Goal: Information Seeking & Learning: Check status

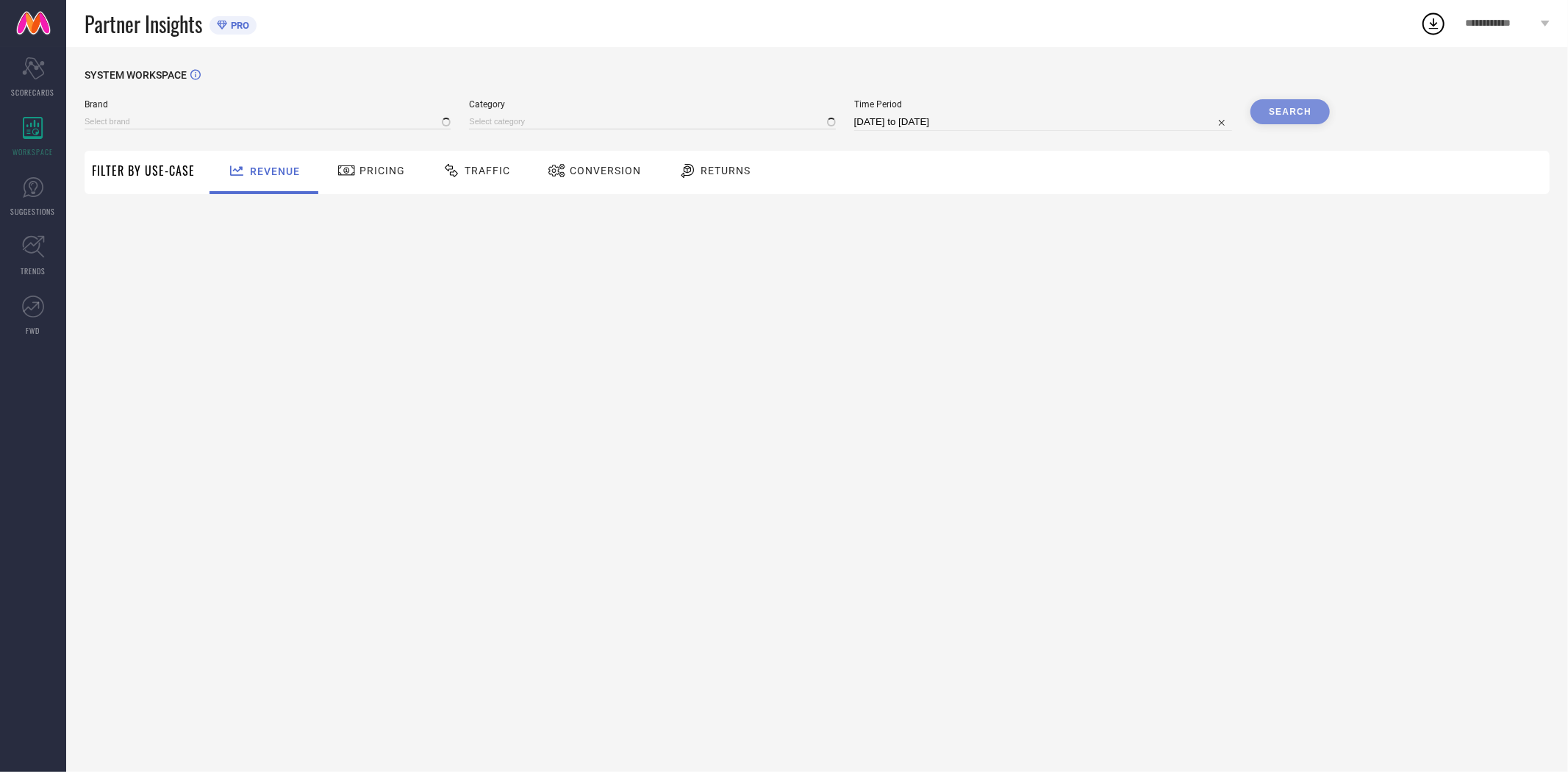
type input "EXTRA LOVE BY LIBAS"
type input "All"
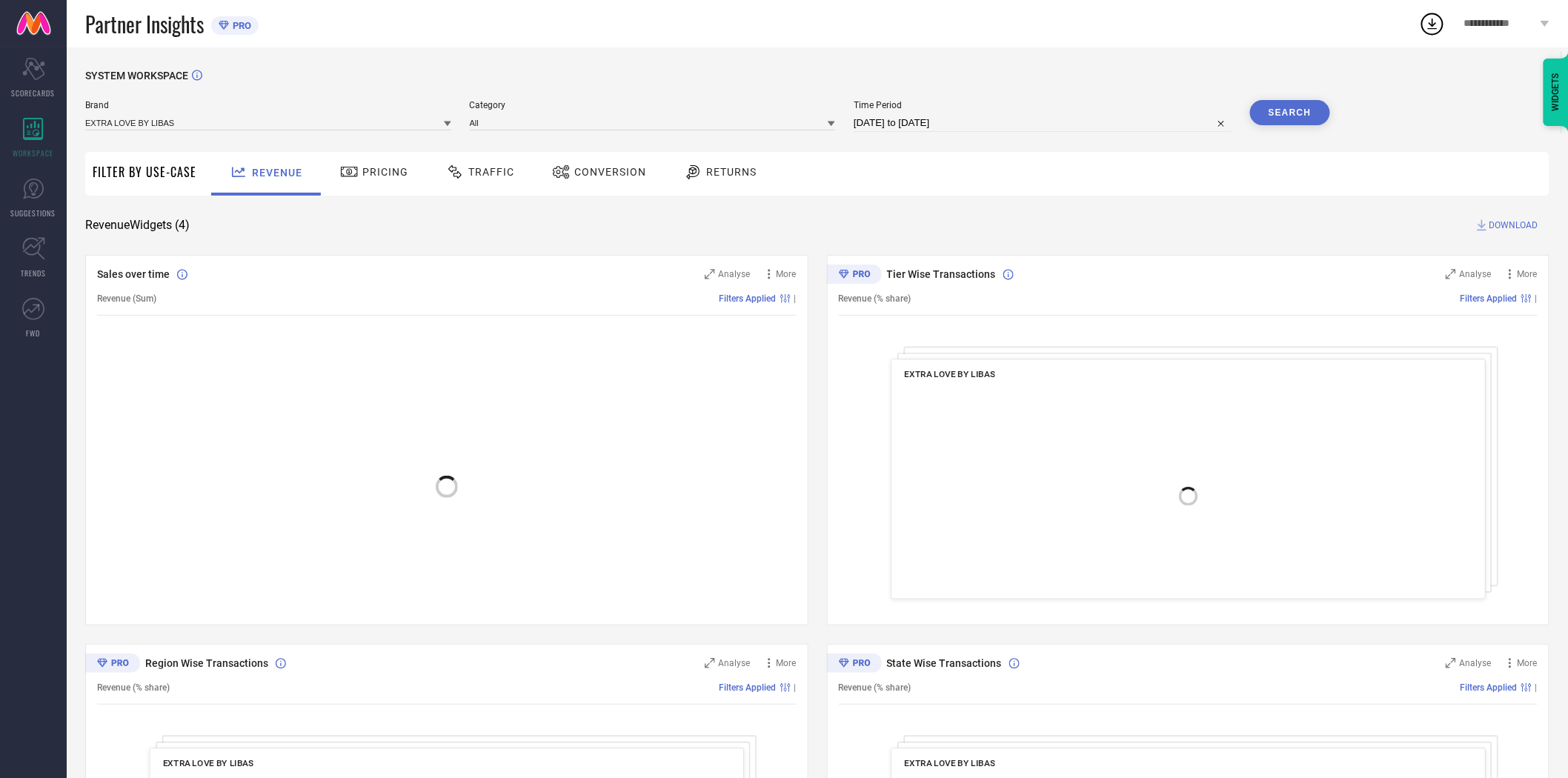
click at [608, 171] on span "Conversion" at bounding box center [610, 171] width 72 height 11
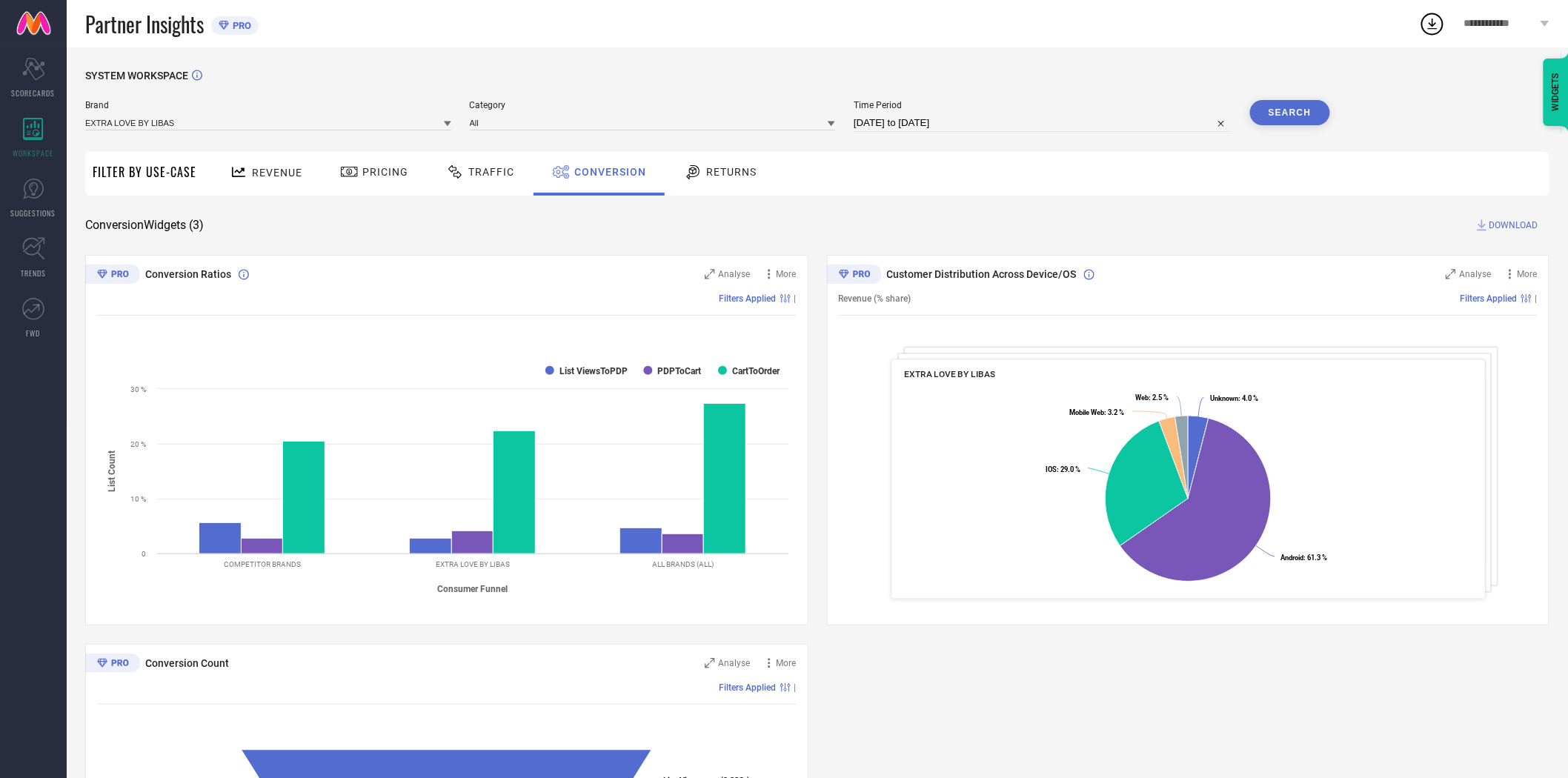
select select "7"
select select "2025"
select select "8"
select select "2025"
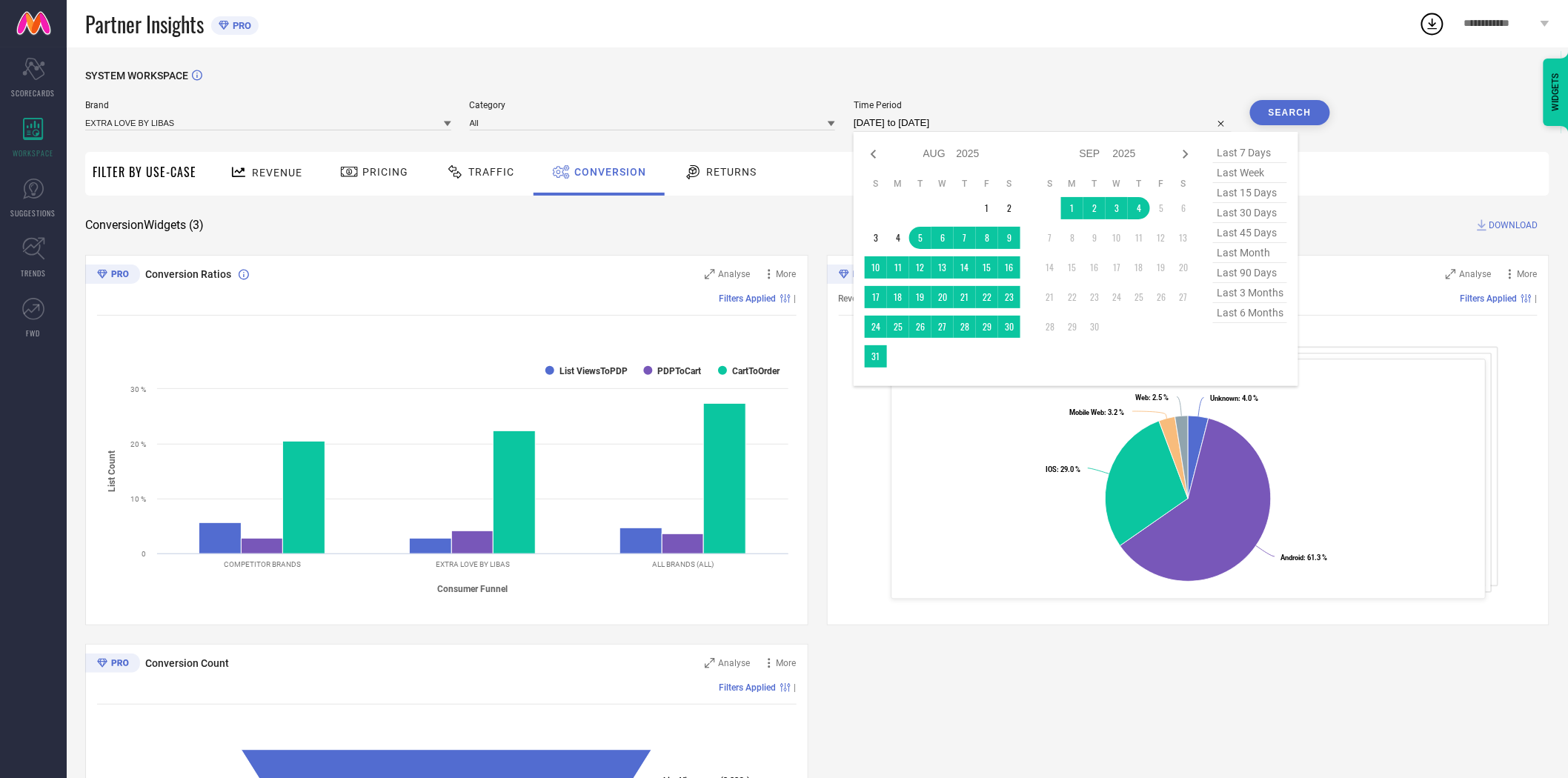
click at [938, 122] on input "[DATE] to [DATE]" at bounding box center [1043, 123] width 378 height 18
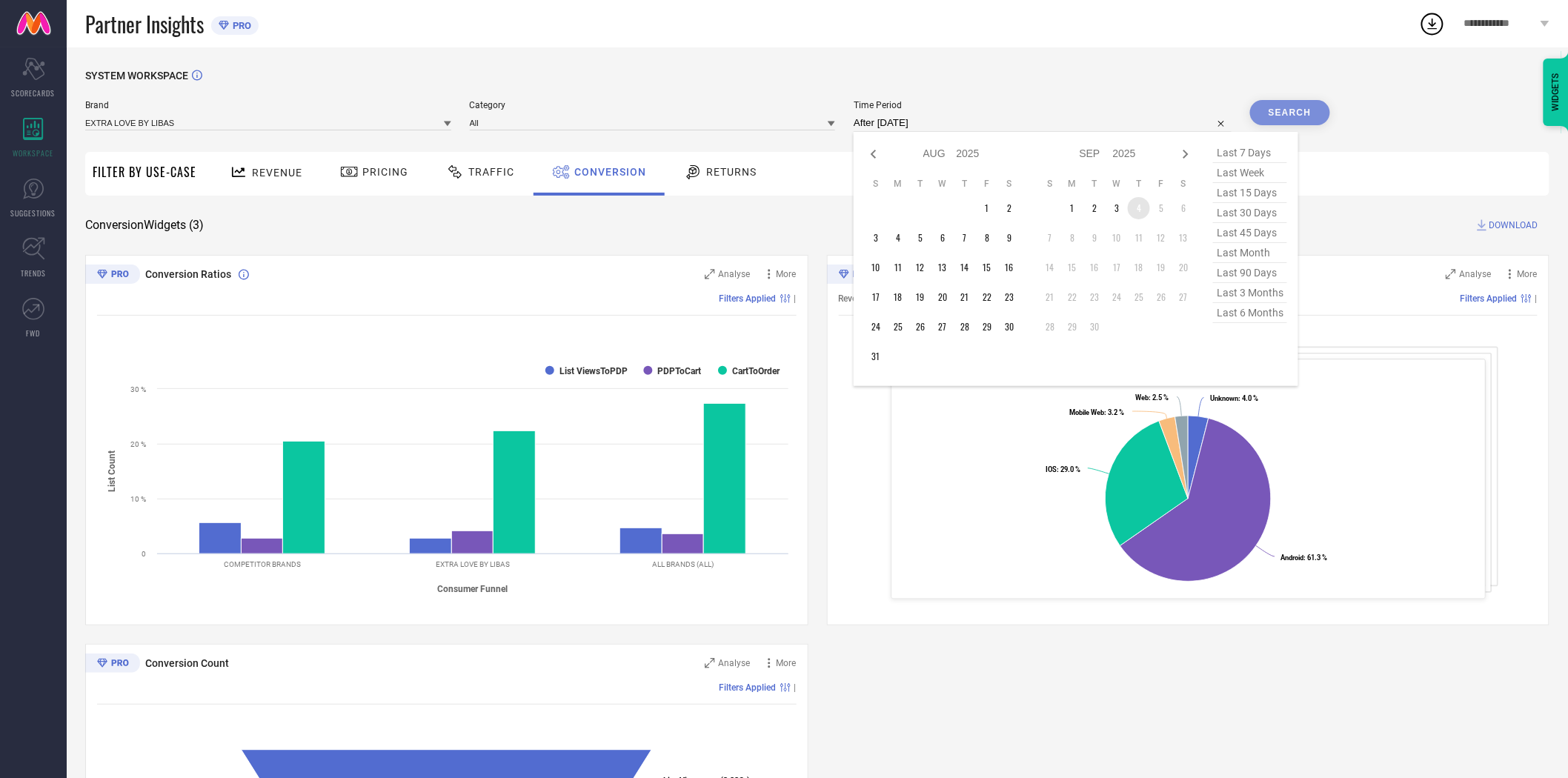
click at [1145, 214] on td "4" at bounding box center [1138, 207] width 22 height 22
type input "[DATE] to [DATE]"
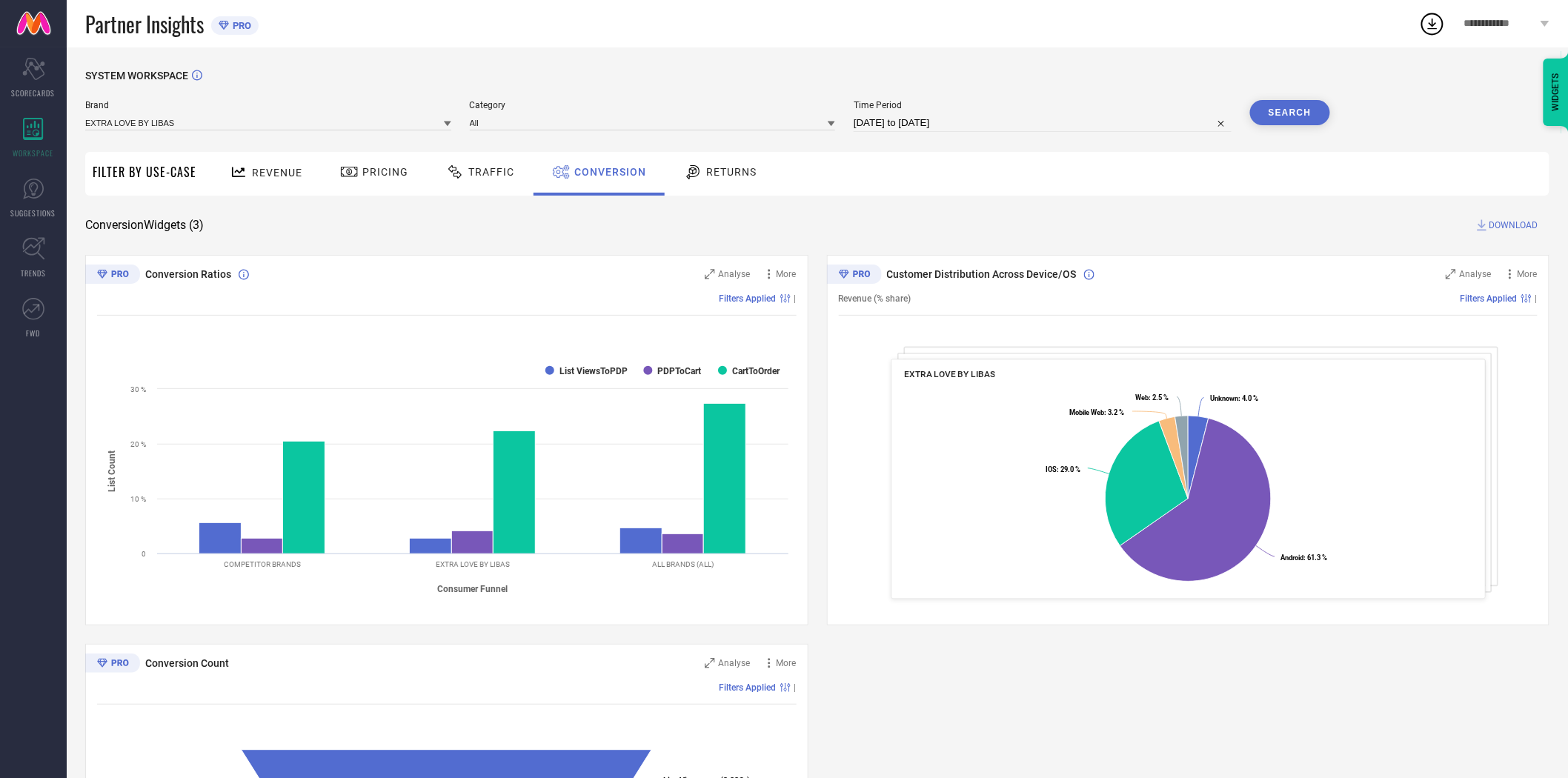
click at [1315, 110] on button "Search" at bounding box center [1289, 113] width 80 height 25
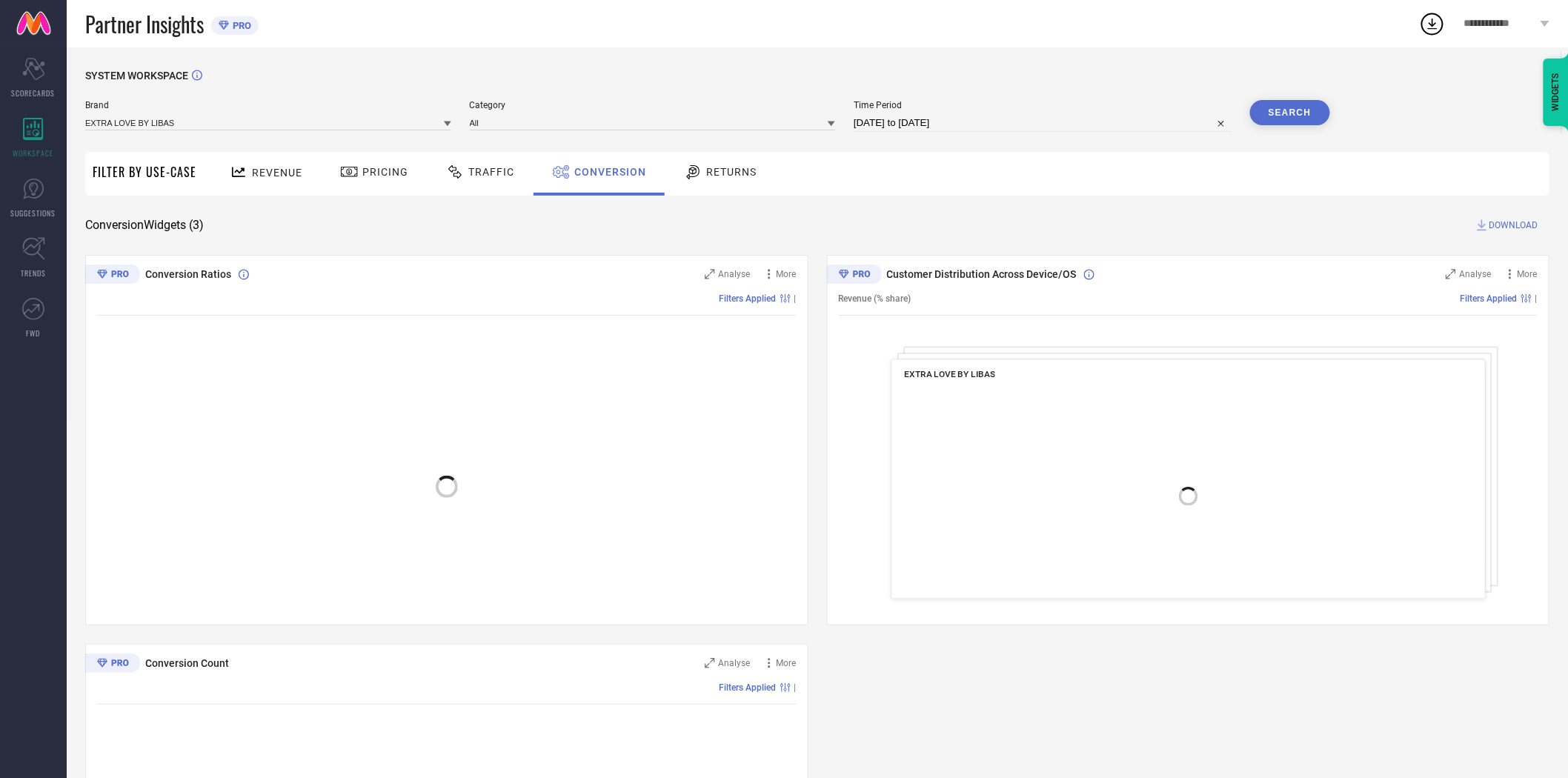
click at [1501, 227] on span "DOWNLOAD" at bounding box center [1513, 225] width 49 height 15
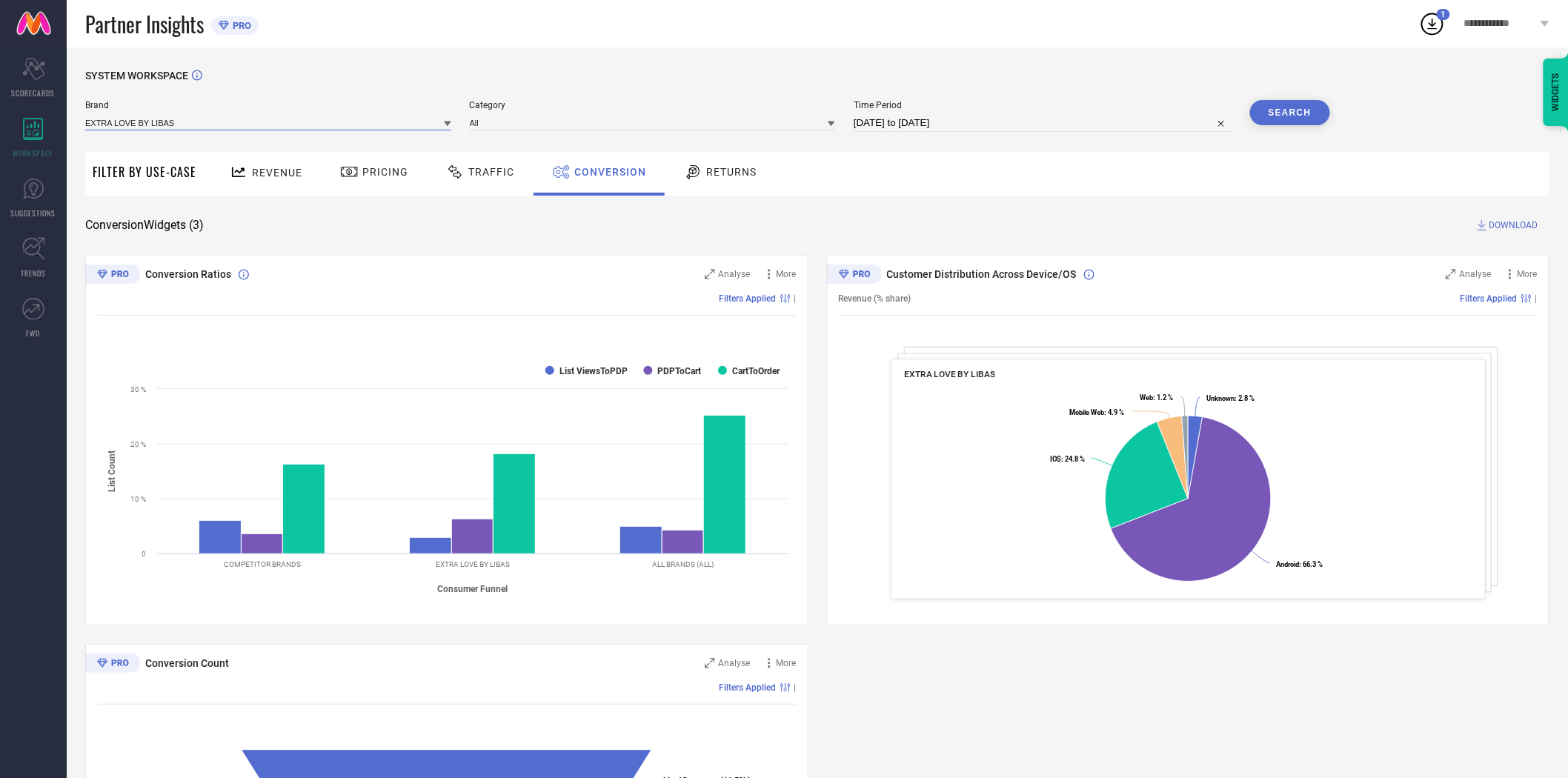
click at [437, 124] on input at bounding box center [268, 123] width 366 height 16
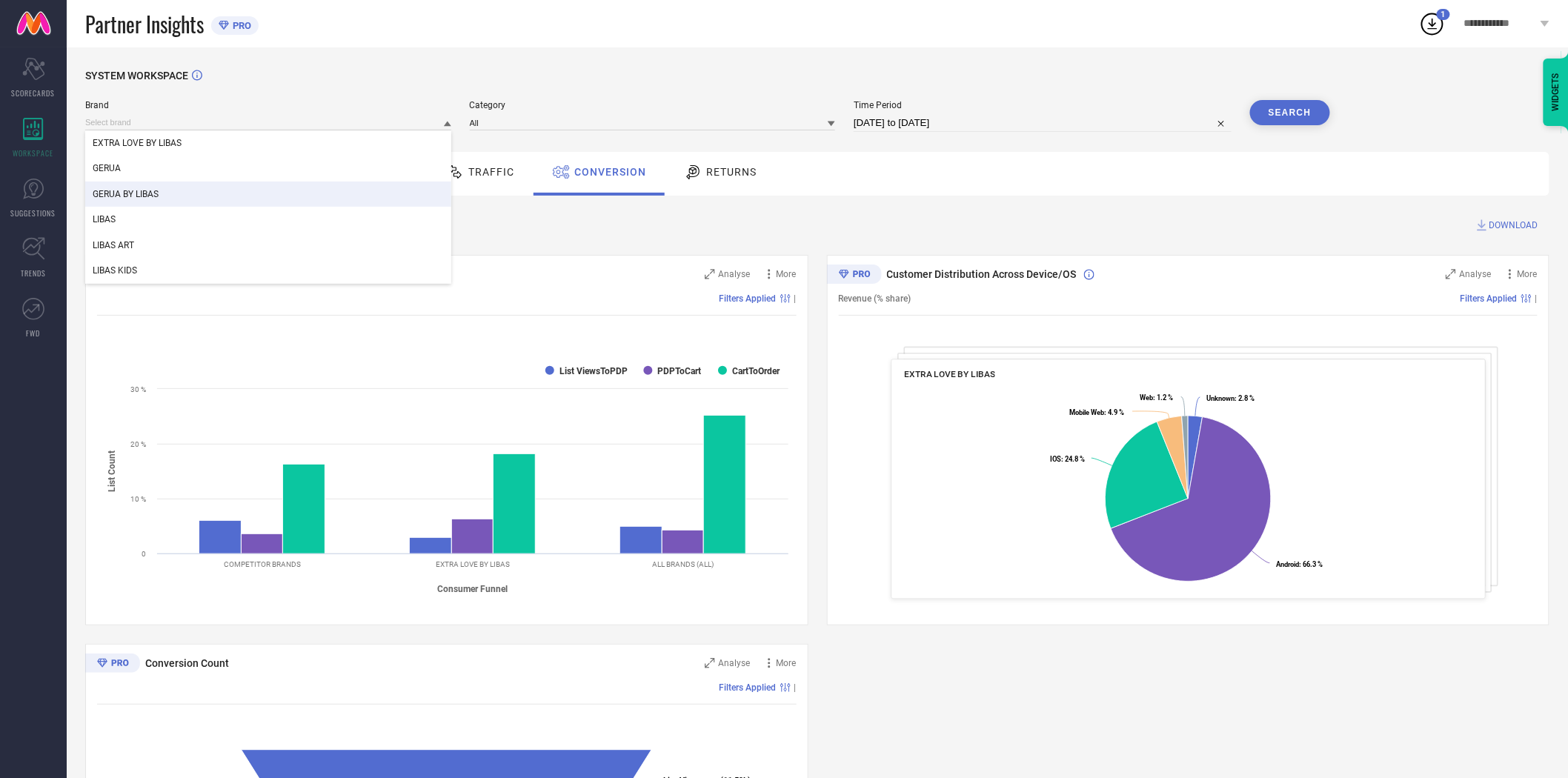
click at [400, 184] on div "GERUA BY LIBAS" at bounding box center [268, 193] width 366 height 25
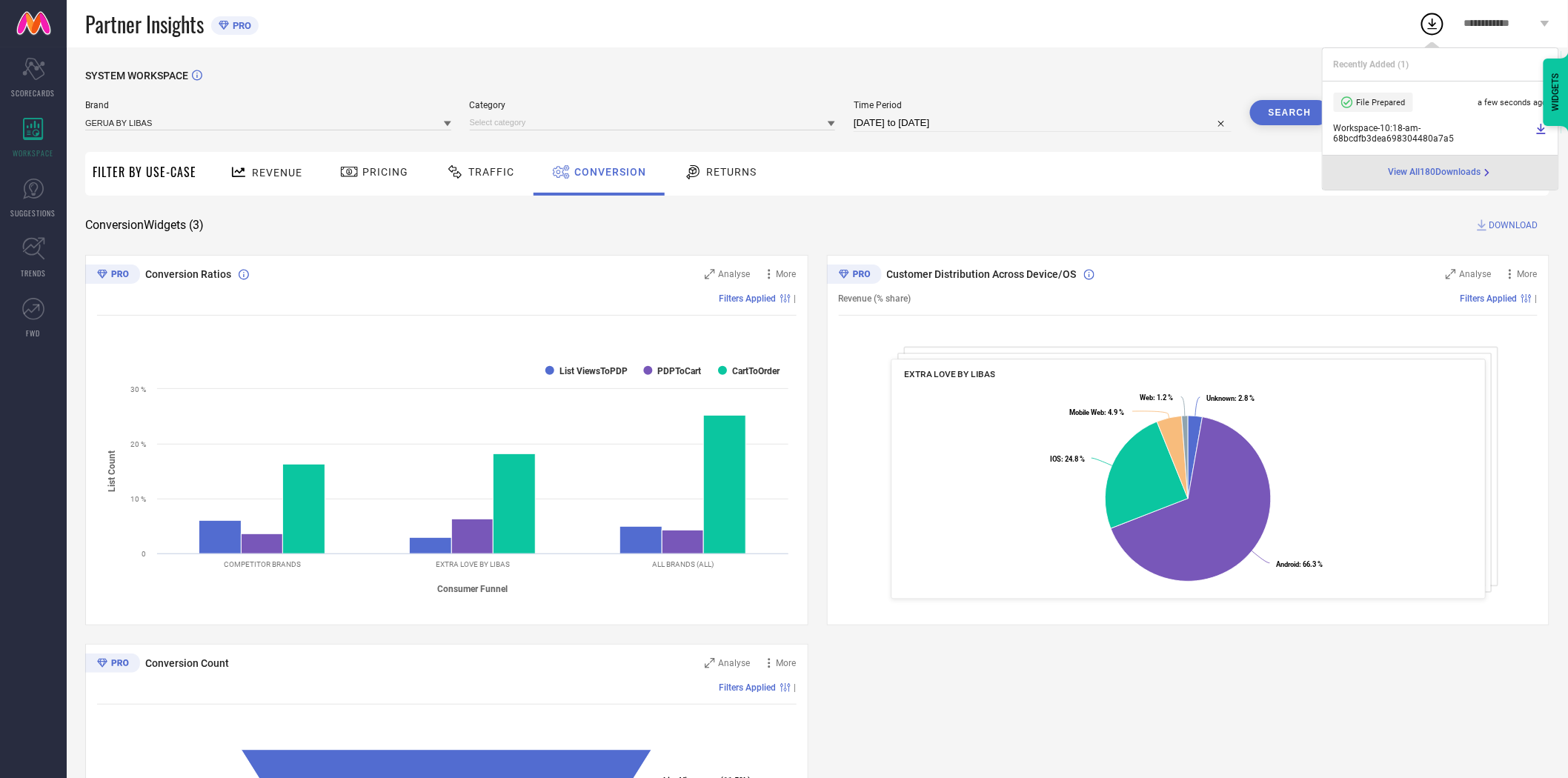
click at [549, 111] on span "Category" at bounding box center [653, 105] width 366 height 11
click at [549, 120] on input at bounding box center [653, 123] width 366 height 16
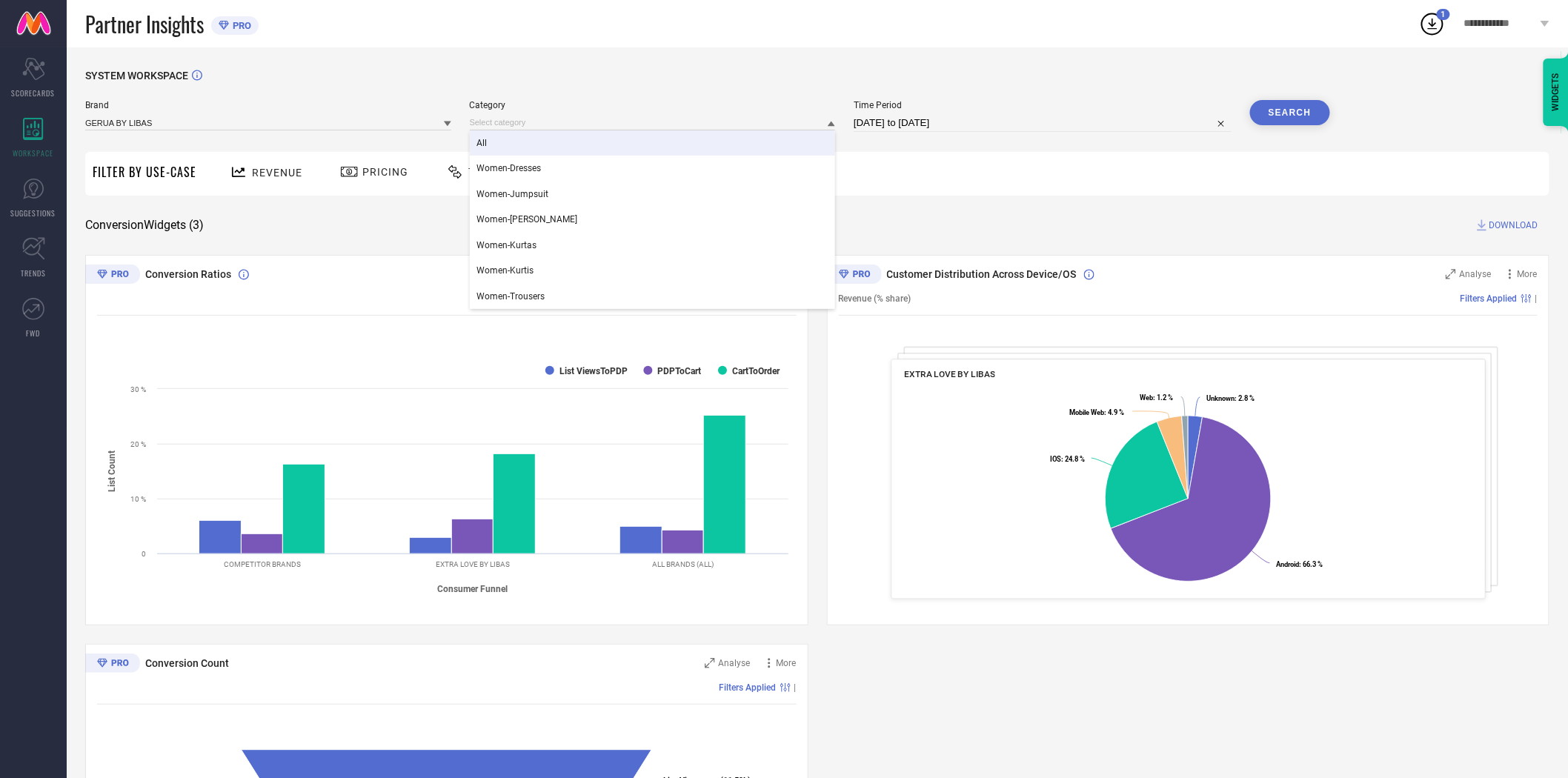
click at [539, 147] on div "All" at bounding box center [653, 142] width 366 height 25
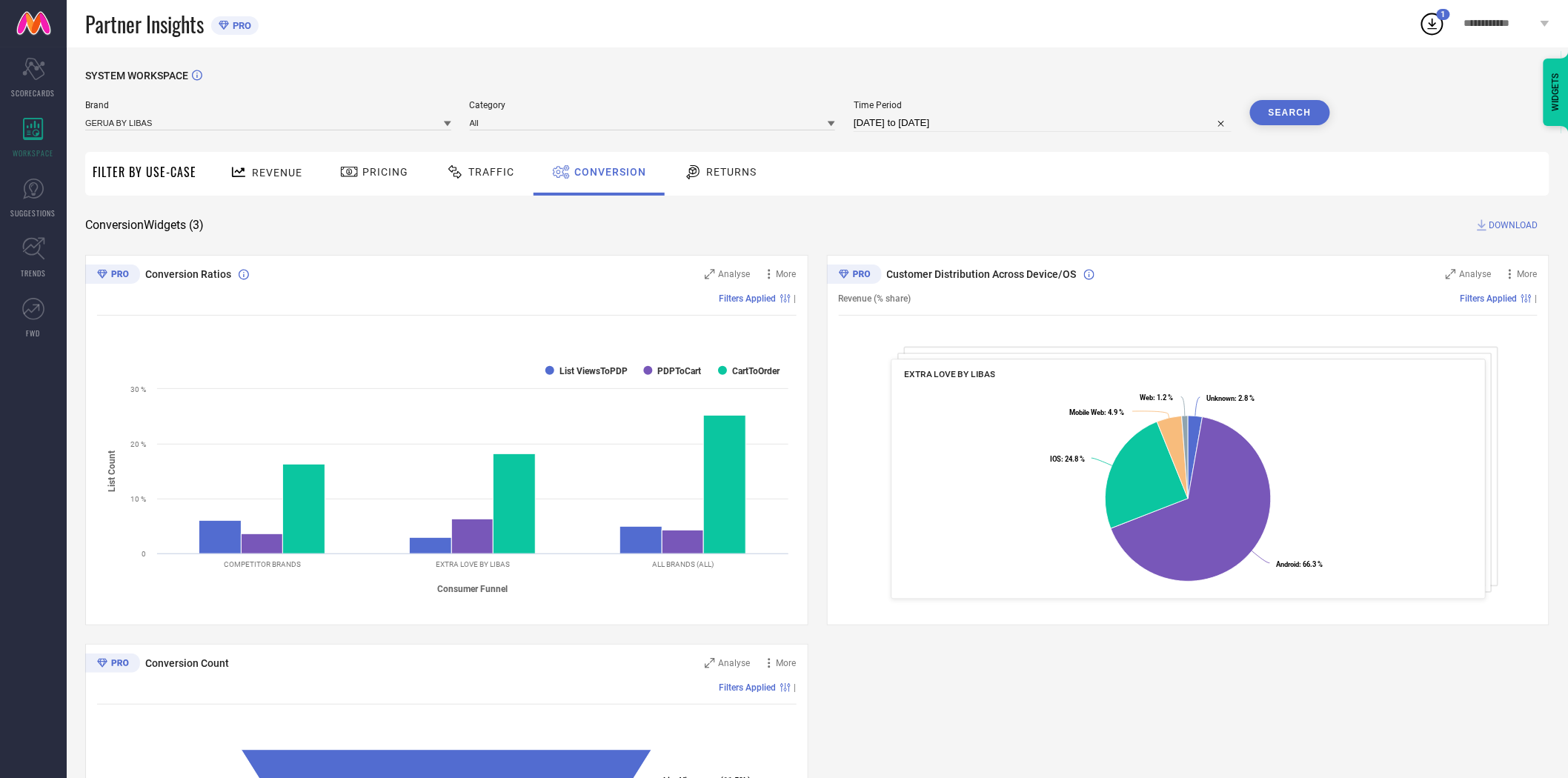
click at [1290, 117] on button "Search" at bounding box center [1289, 113] width 80 height 25
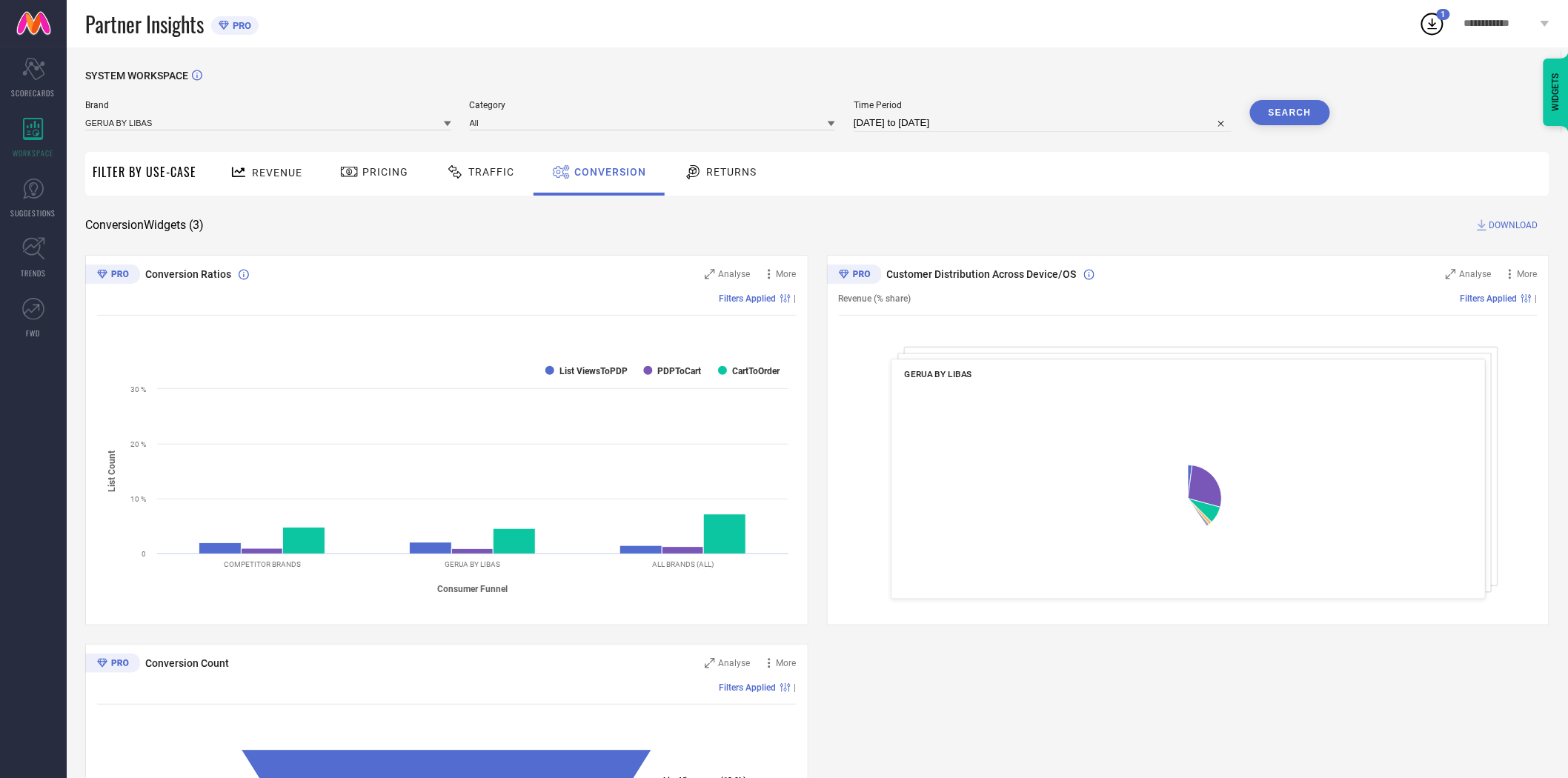
click at [1500, 225] on span "DOWNLOAD" at bounding box center [1513, 225] width 49 height 15
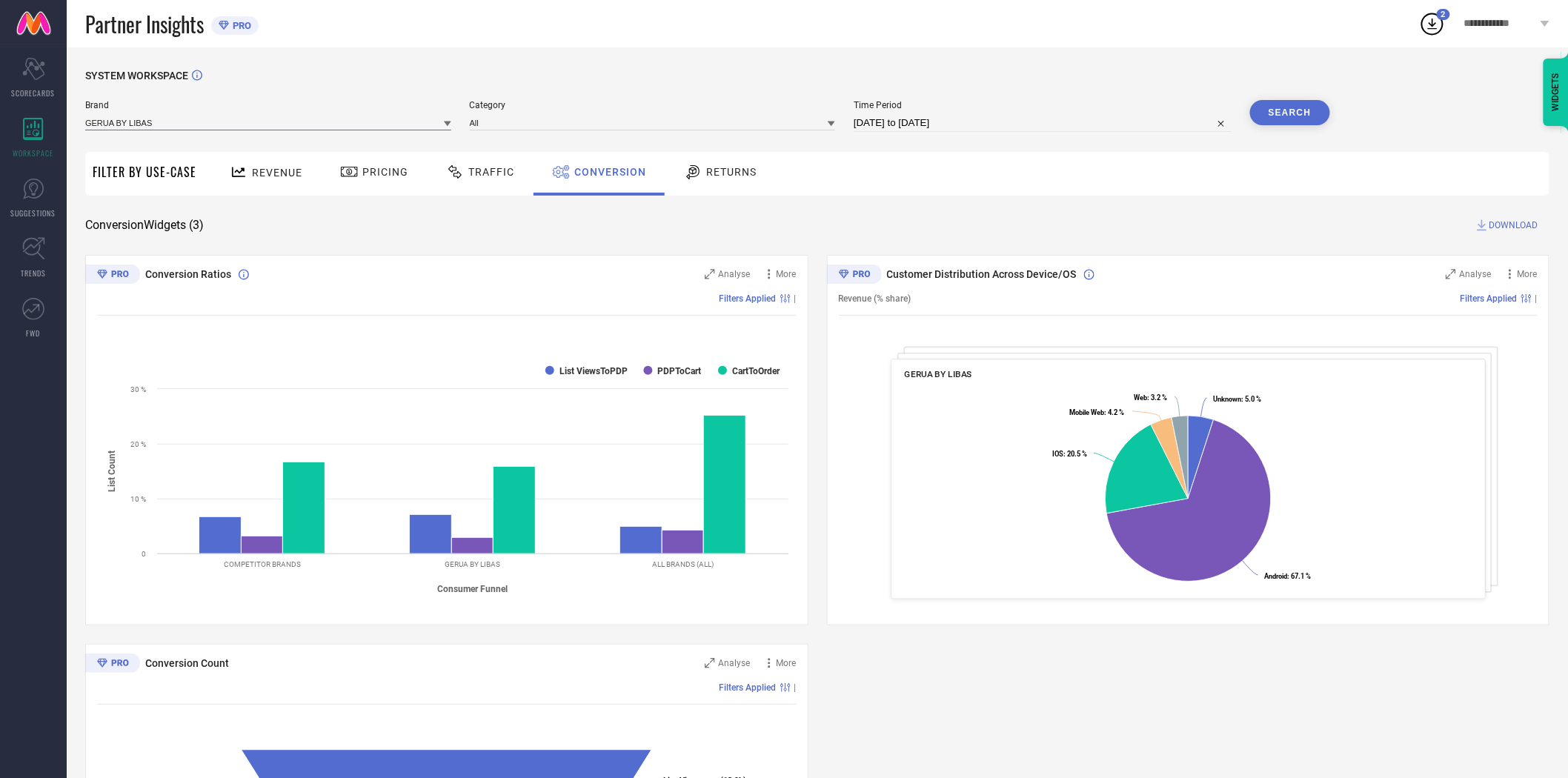
click at [430, 122] on input at bounding box center [268, 123] width 366 height 16
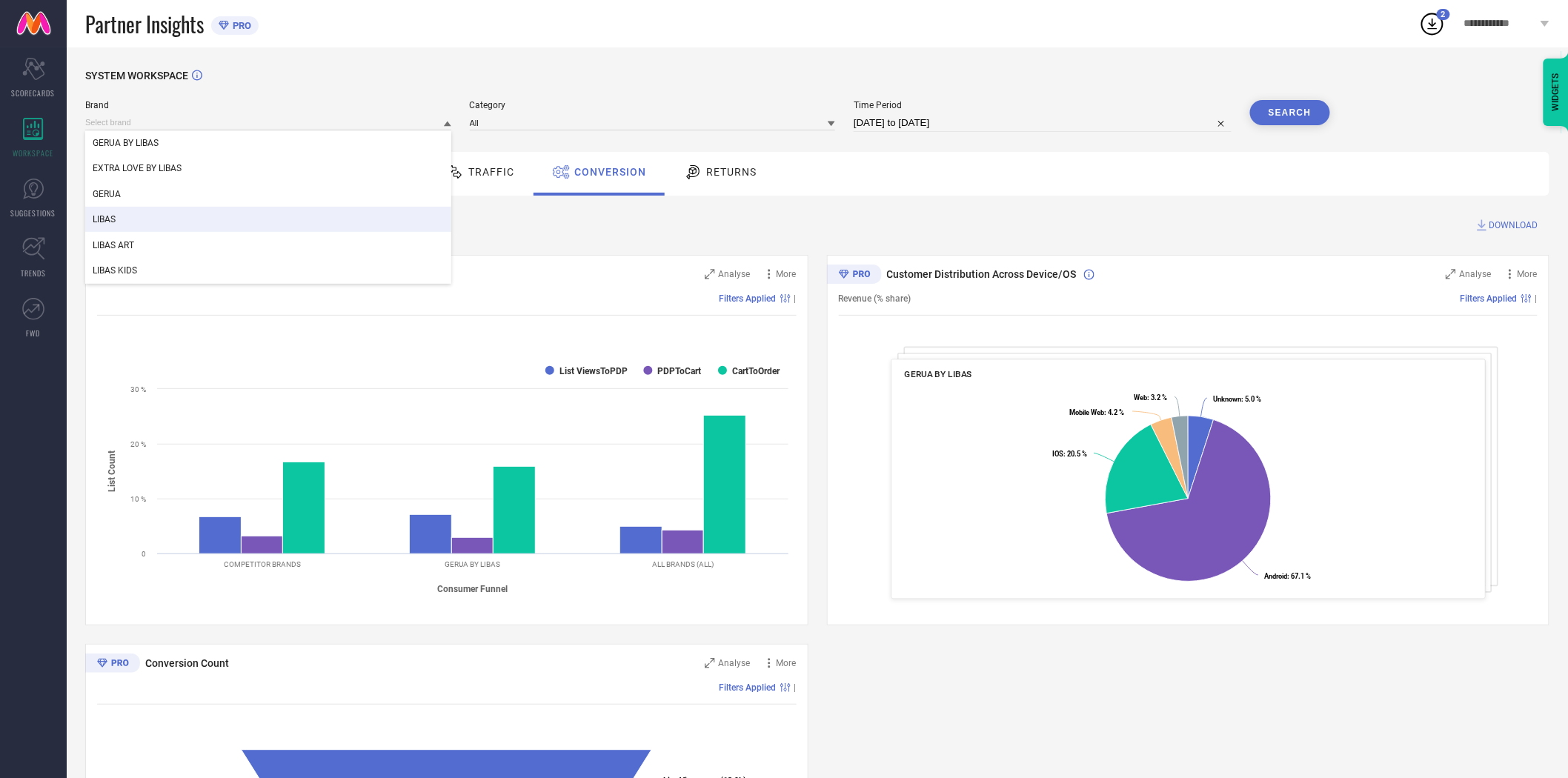
click at [342, 211] on div "LIBAS" at bounding box center [268, 219] width 366 height 25
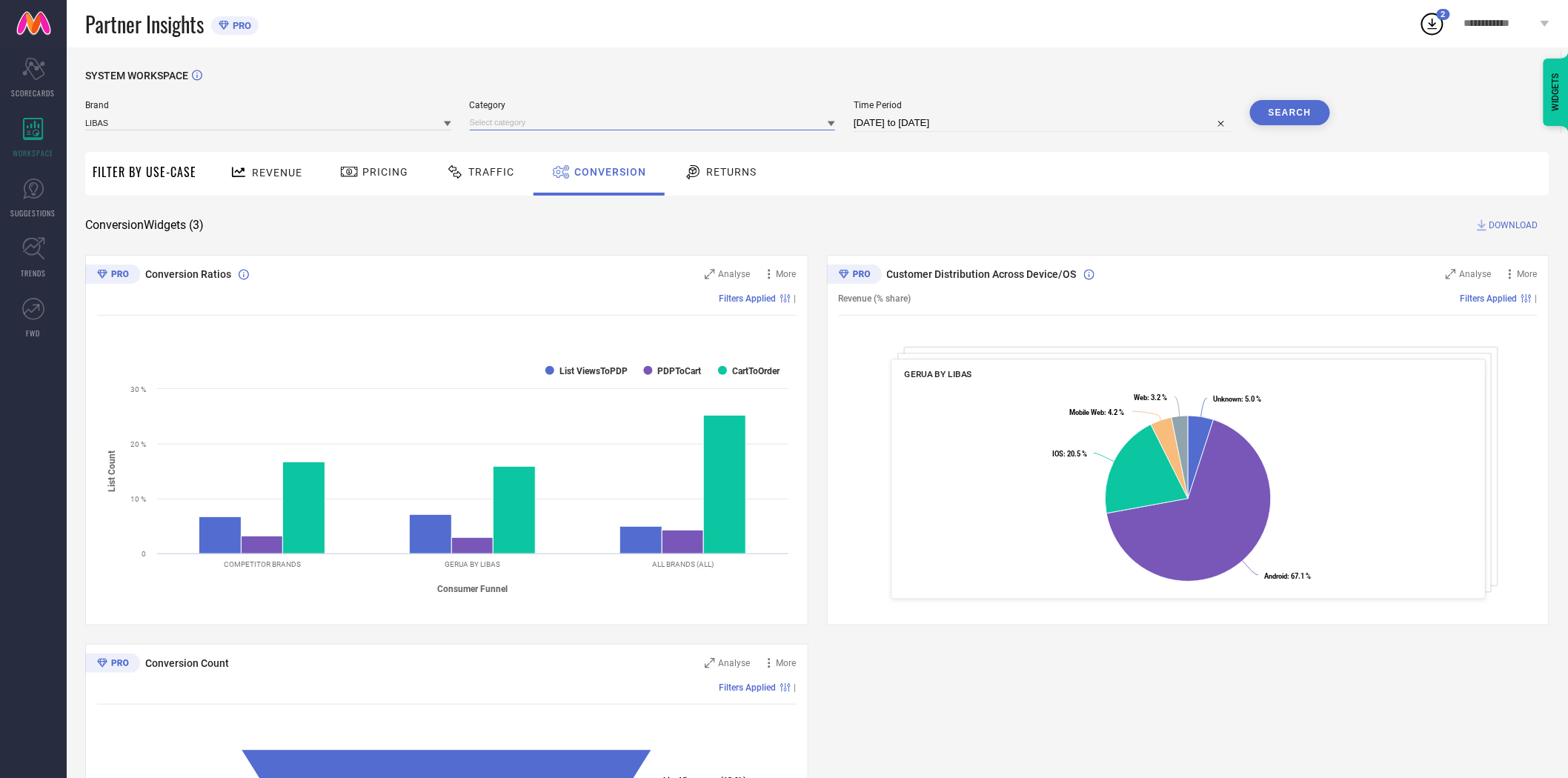
click at [500, 120] on input at bounding box center [653, 123] width 366 height 16
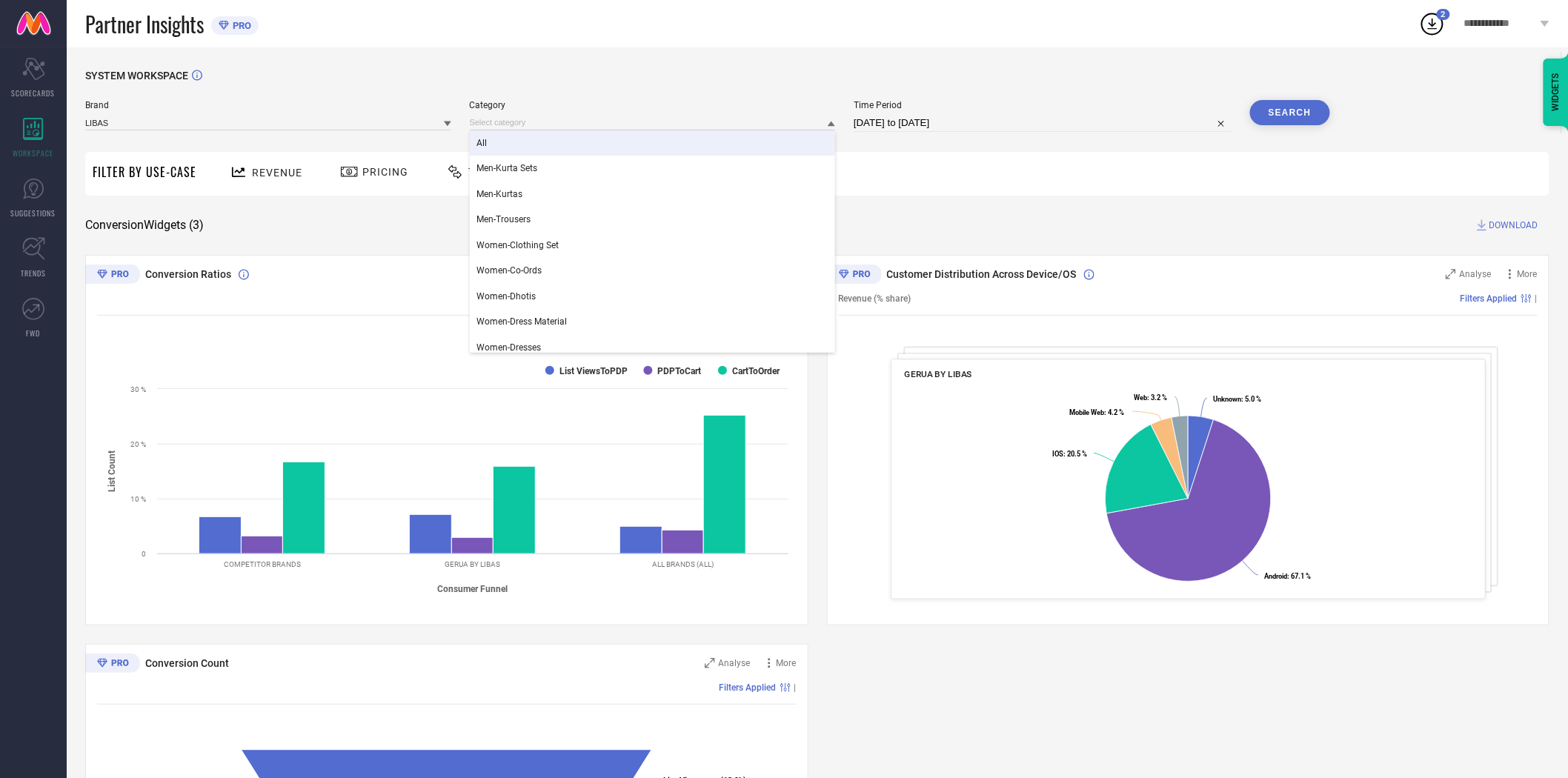
click at [501, 141] on div "All" at bounding box center [653, 142] width 366 height 25
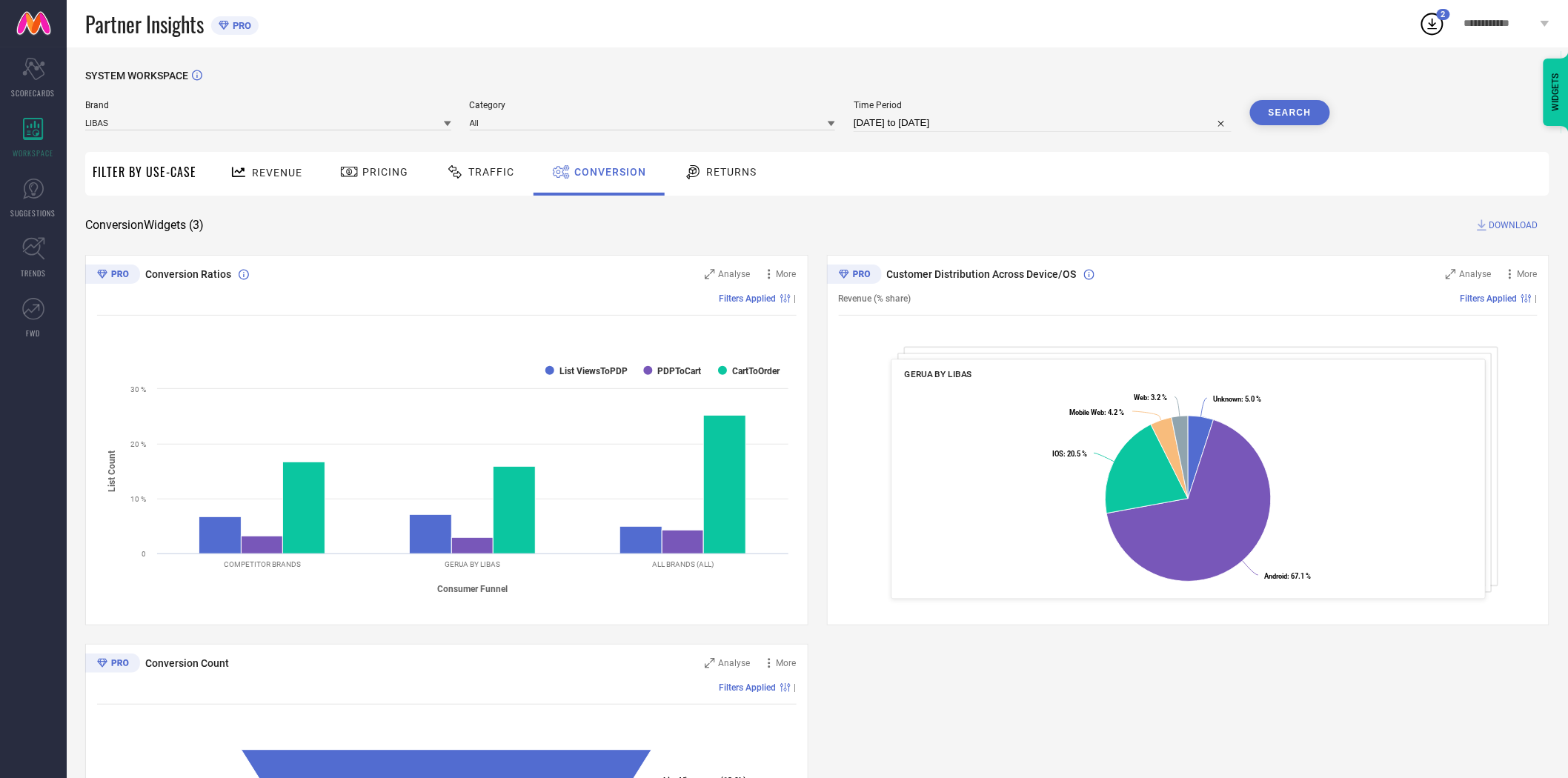
click at [1276, 113] on button "Search" at bounding box center [1289, 113] width 80 height 25
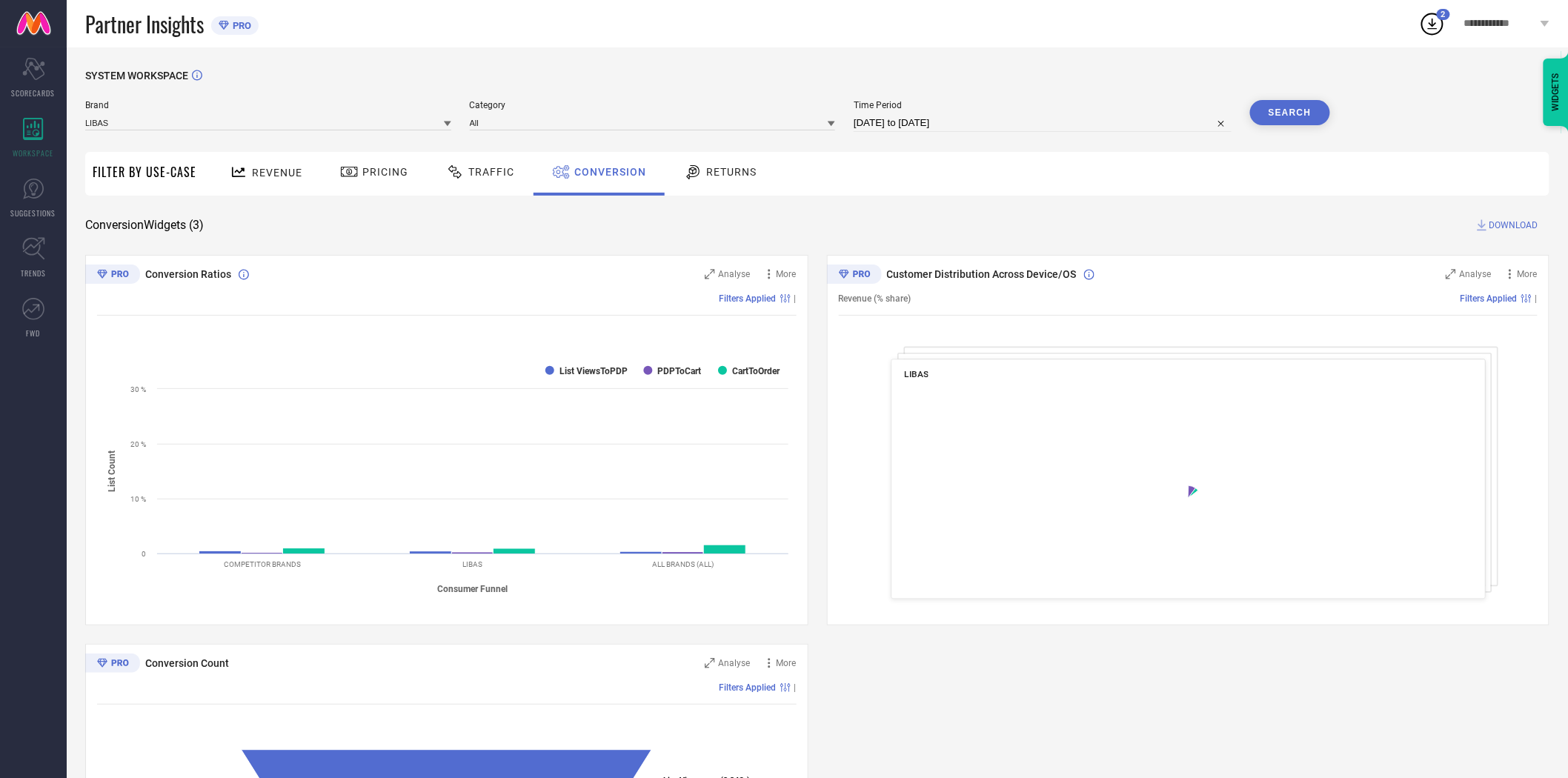
click at [1510, 225] on span "DOWNLOAD" at bounding box center [1513, 225] width 49 height 15
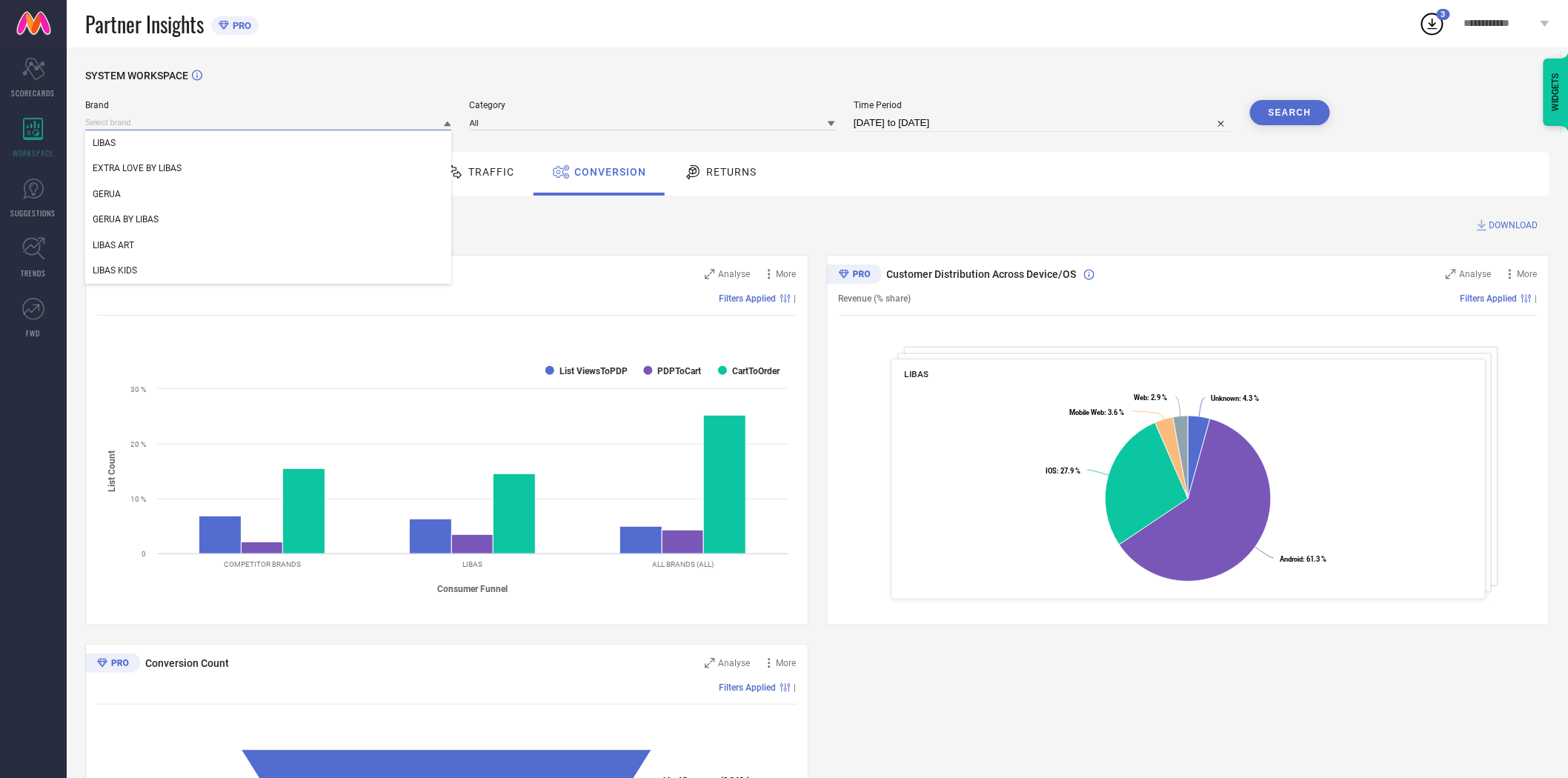
click at [433, 127] on input at bounding box center [268, 123] width 366 height 16
click at [385, 241] on div "LIBAS ART" at bounding box center [268, 245] width 366 height 25
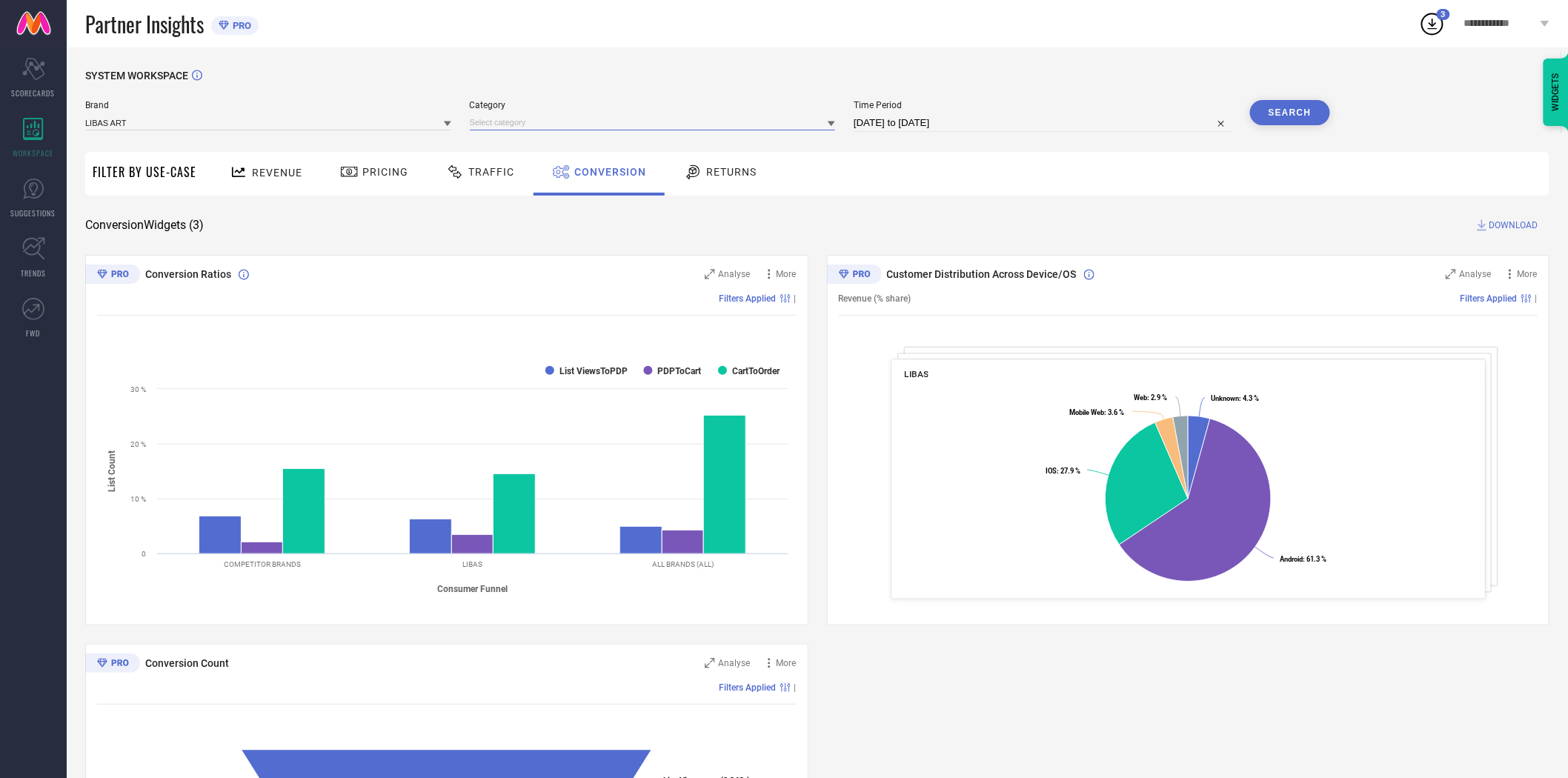
click at [550, 129] on input at bounding box center [653, 123] width 366 height 16
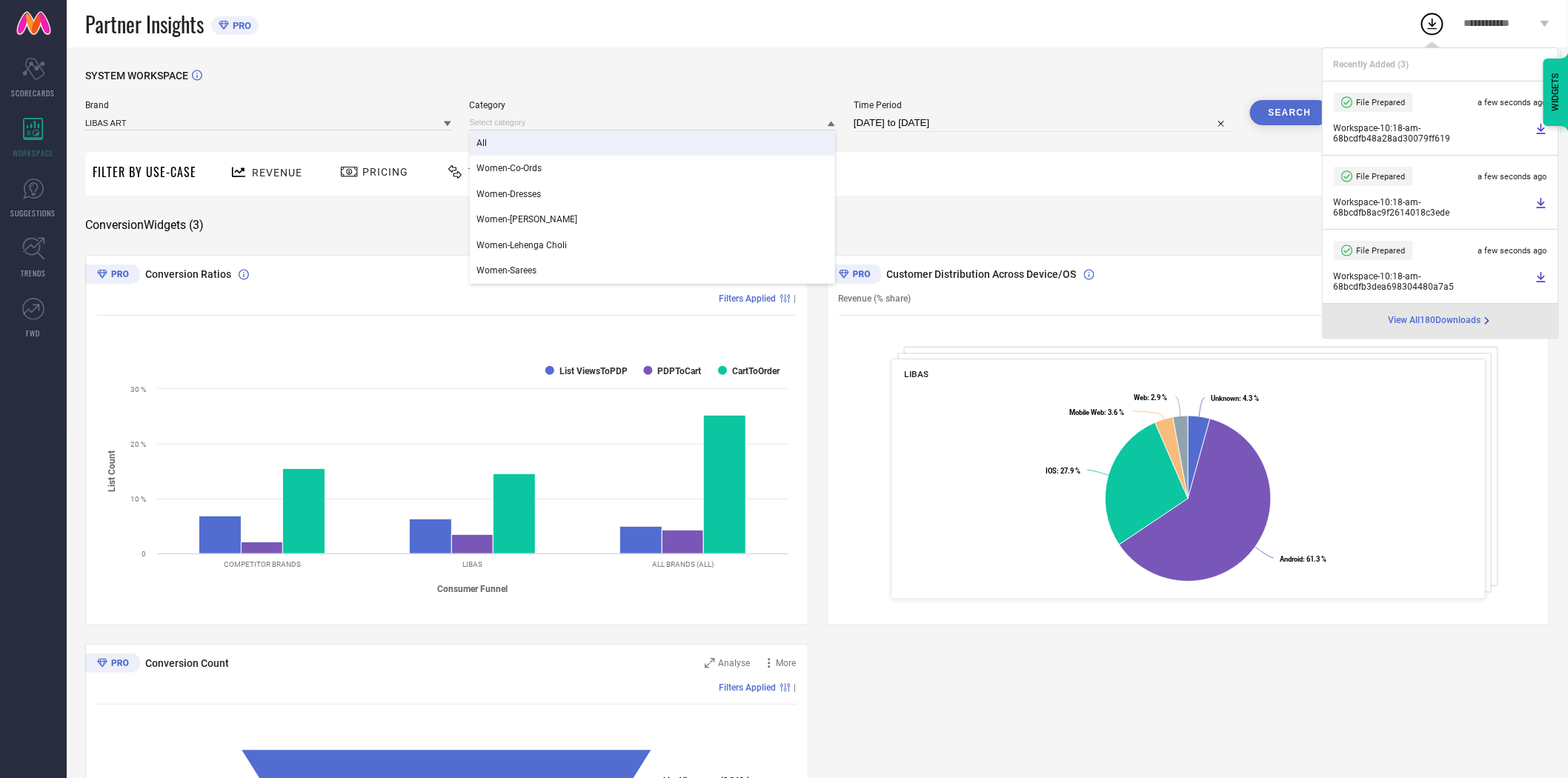
click at [547, 149] on div "All" at bounding box center [653, 142] width 366 height 25
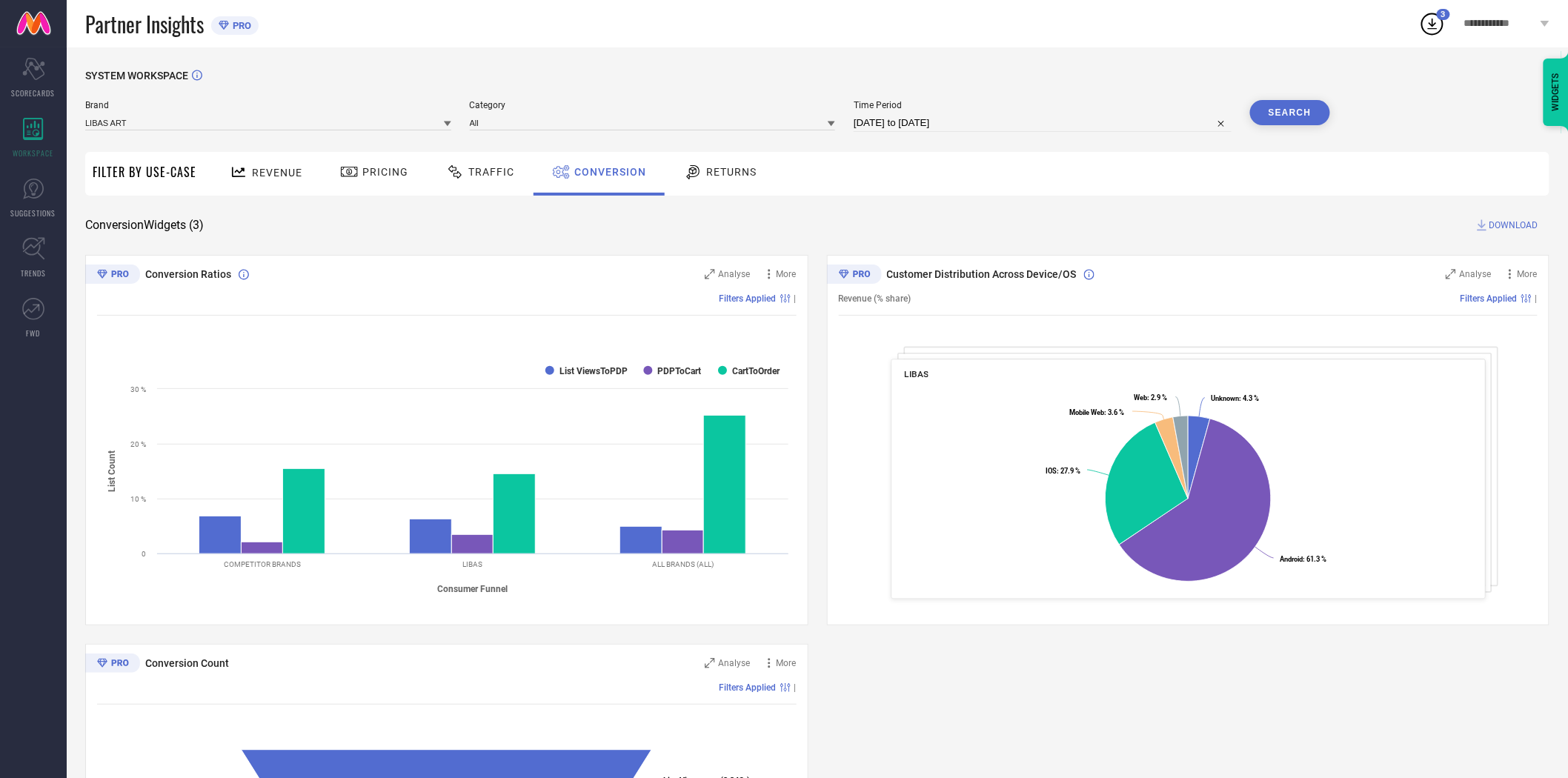
click at [1287, 115] on button "Search" at bounding box center [1289, 113] width 80 height 25
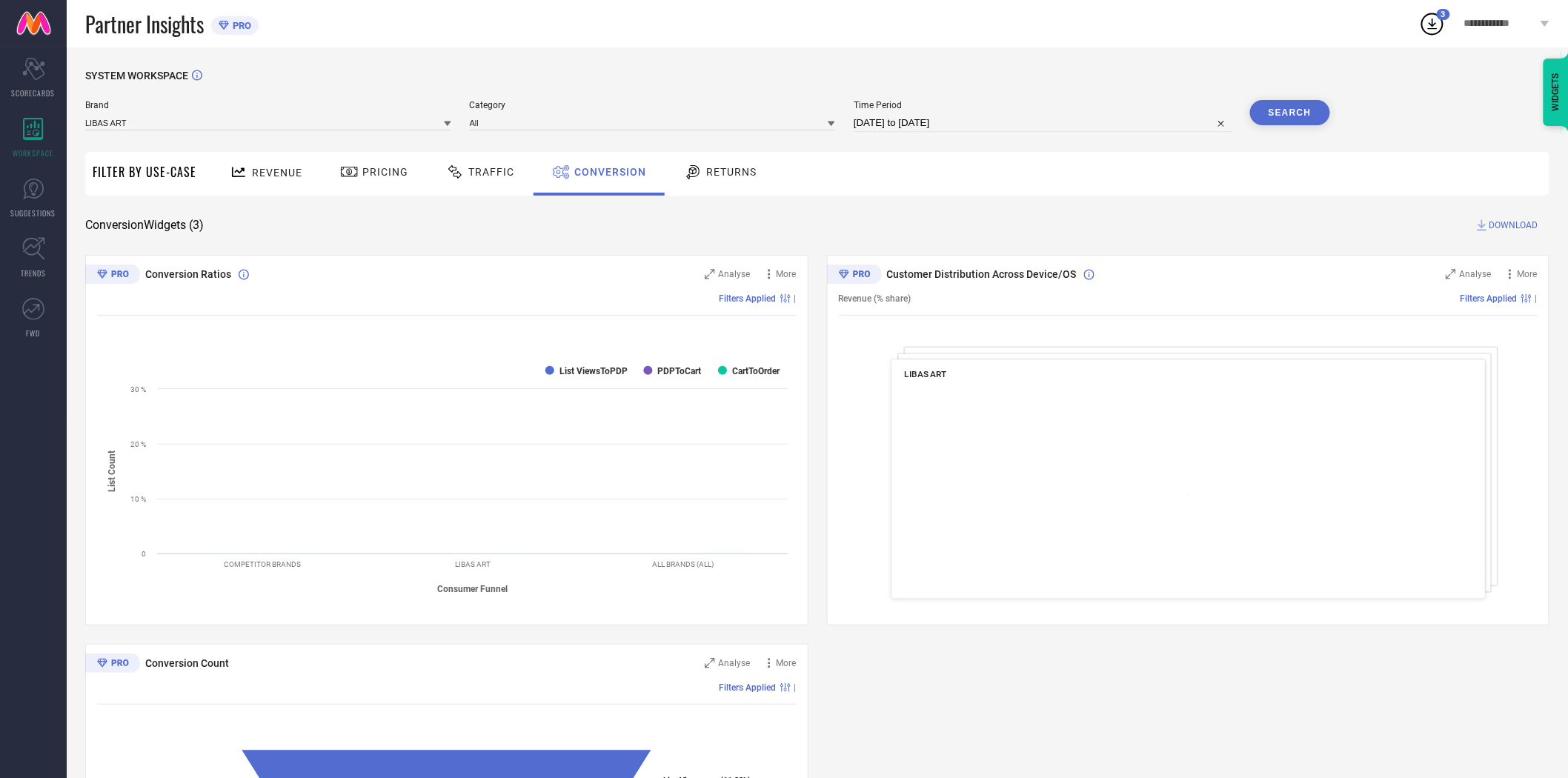
click at [1497, 228] on span "DOWNLOAD" at bounding box center [1513, 225] width 49 height 15
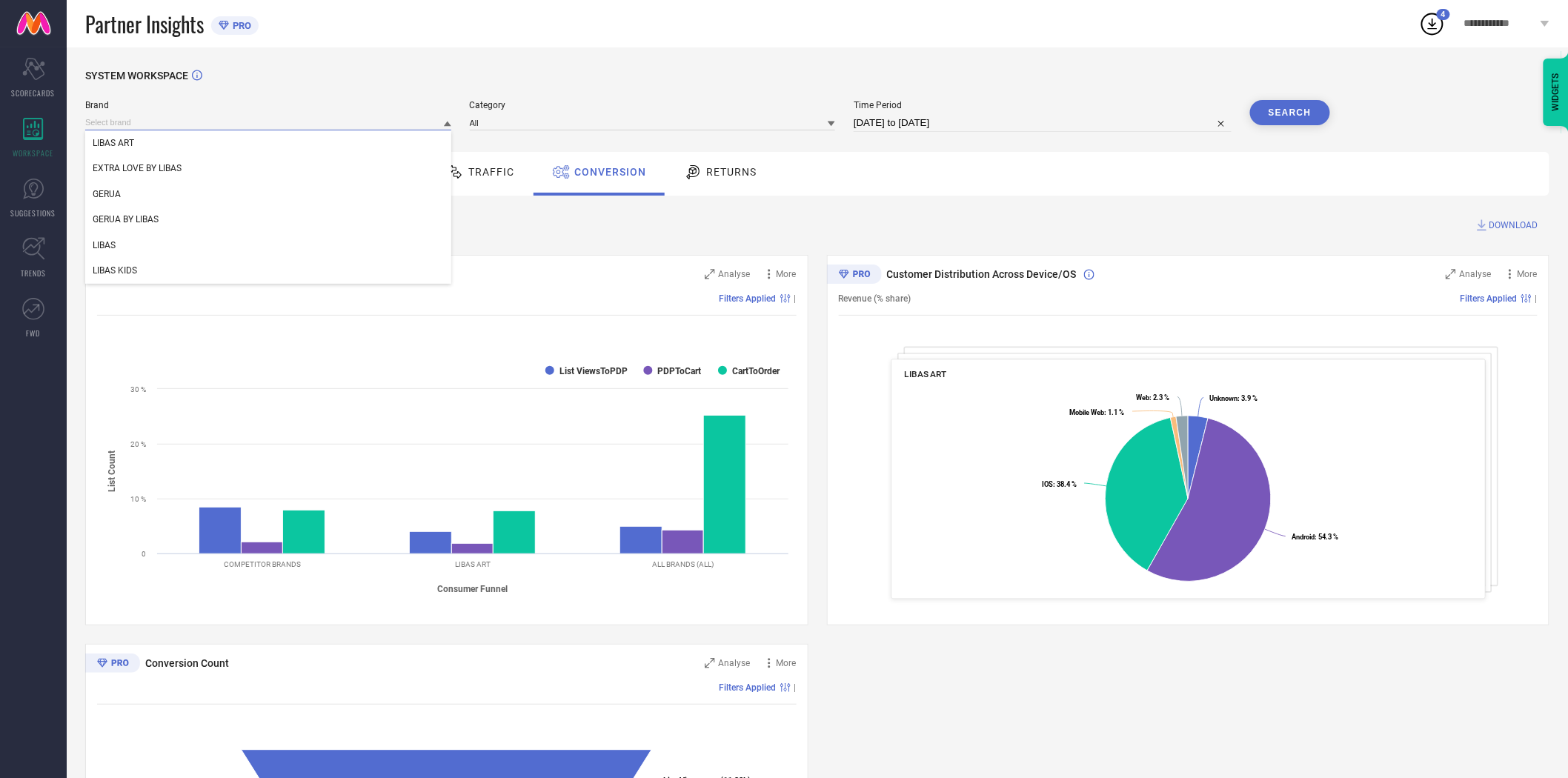
click at [432, 124] on input at bounding box center [268, 123] width 366 height 16
click at [361, 264] on div "LIBAS KIDS" at bounding box center [268, 270] width 366 height 25
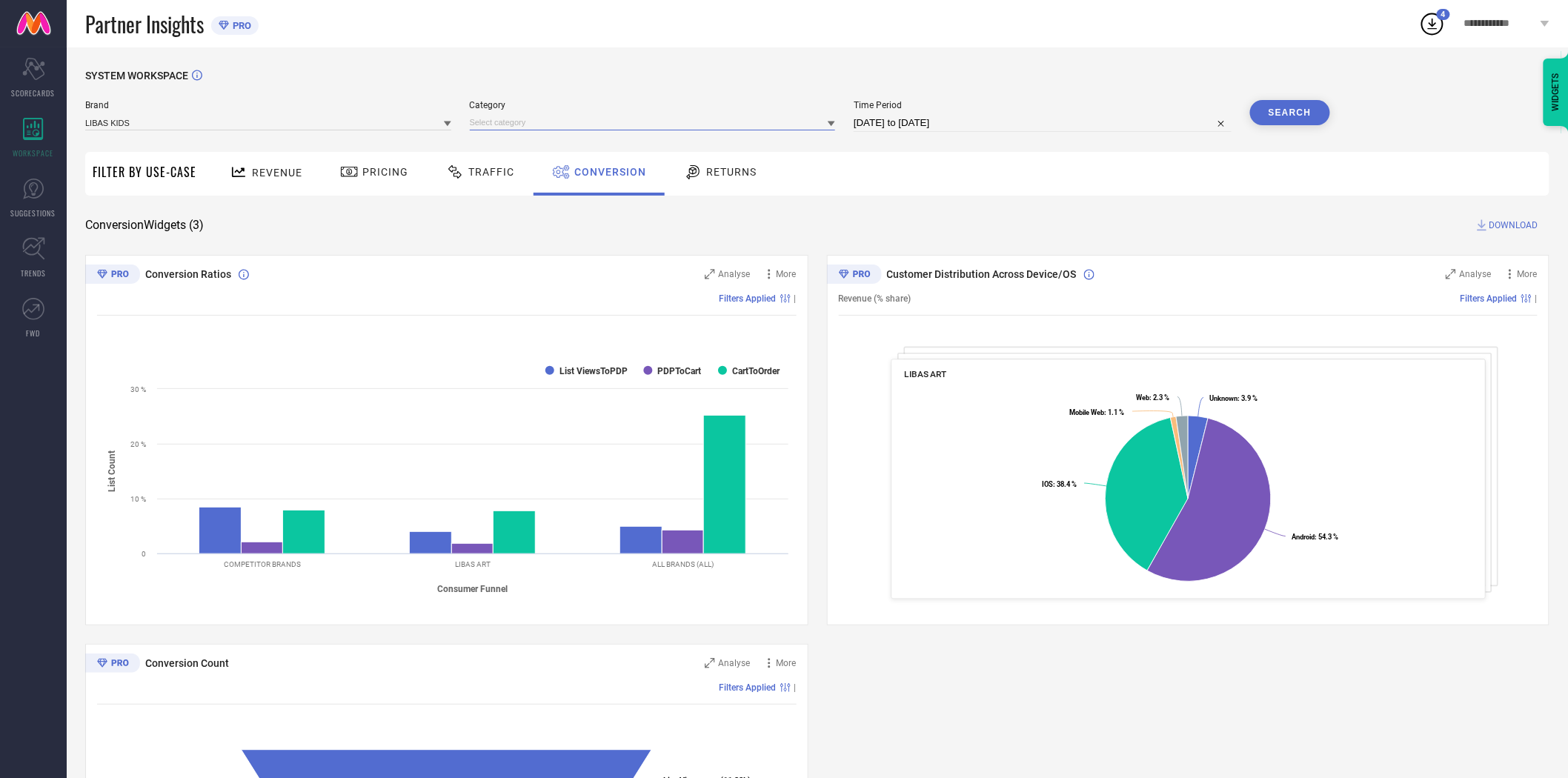
click at [728, 116] on input at bounding box center [653, 123] width 366 height 16
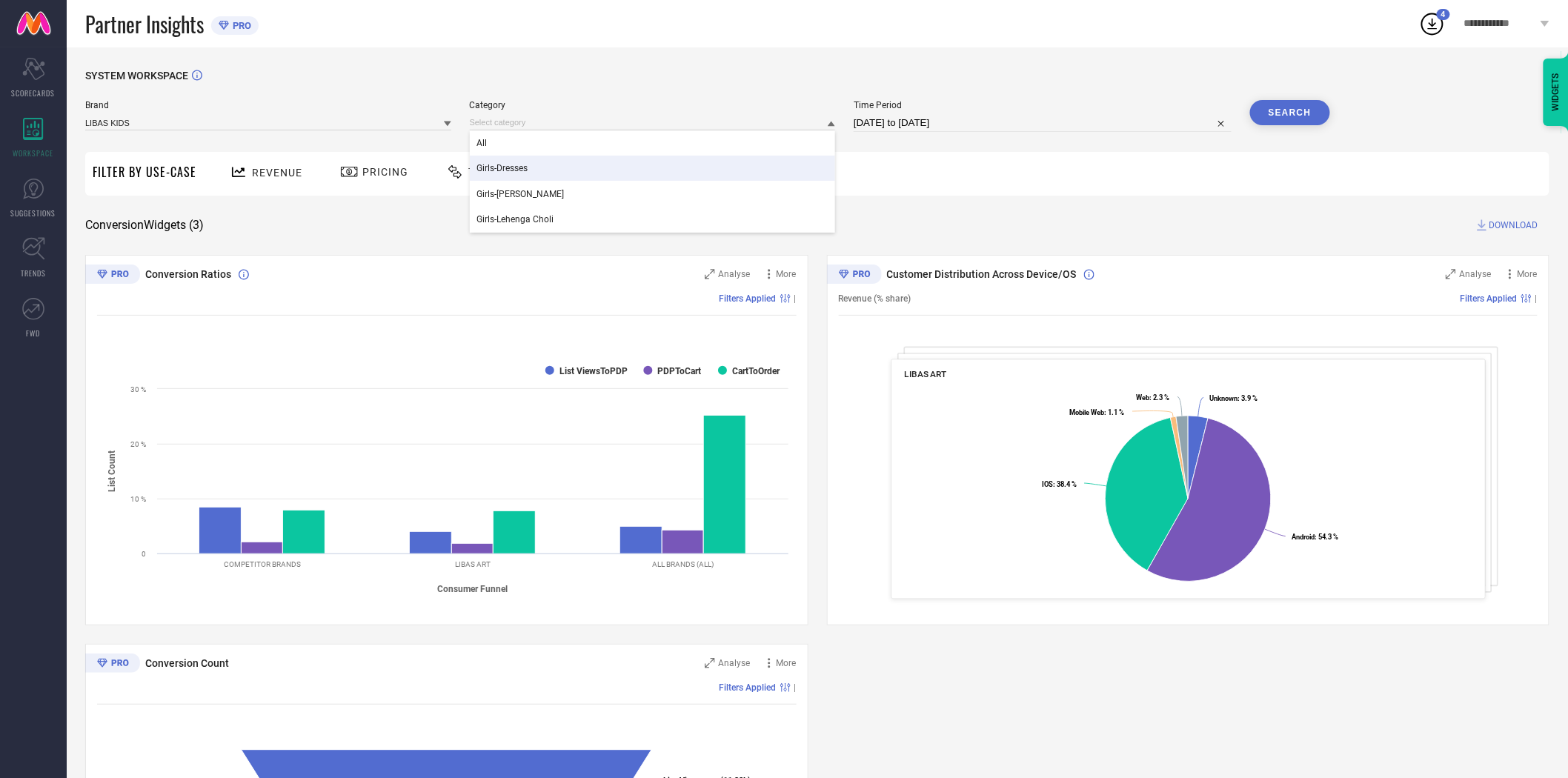
click at [701, 161] on div "Girls-Dresses" at bounding box center [653, 168] width 366 height 25
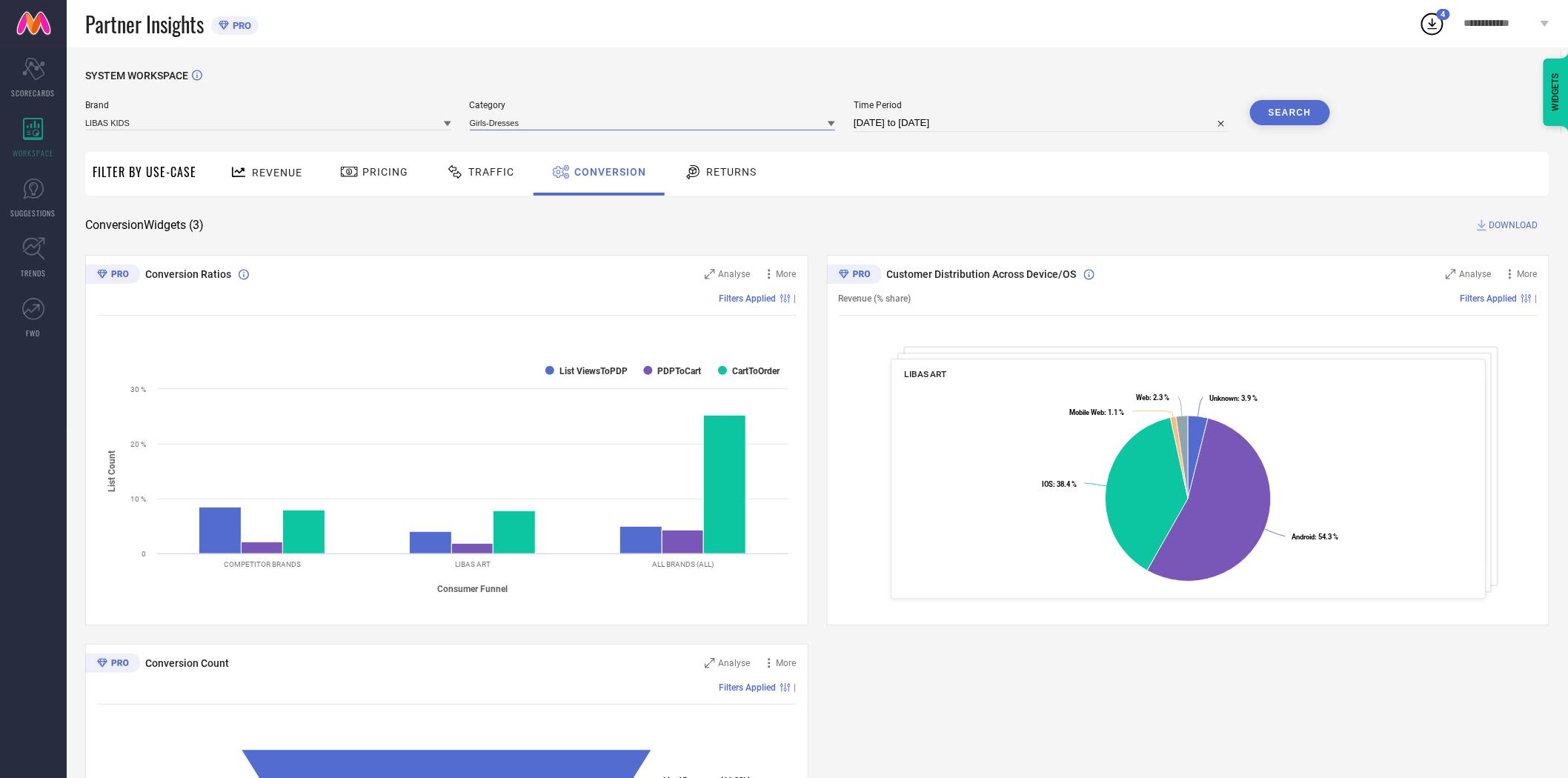
click at [701, 128] on input at bounding box center [653, 123] width 366 height 16
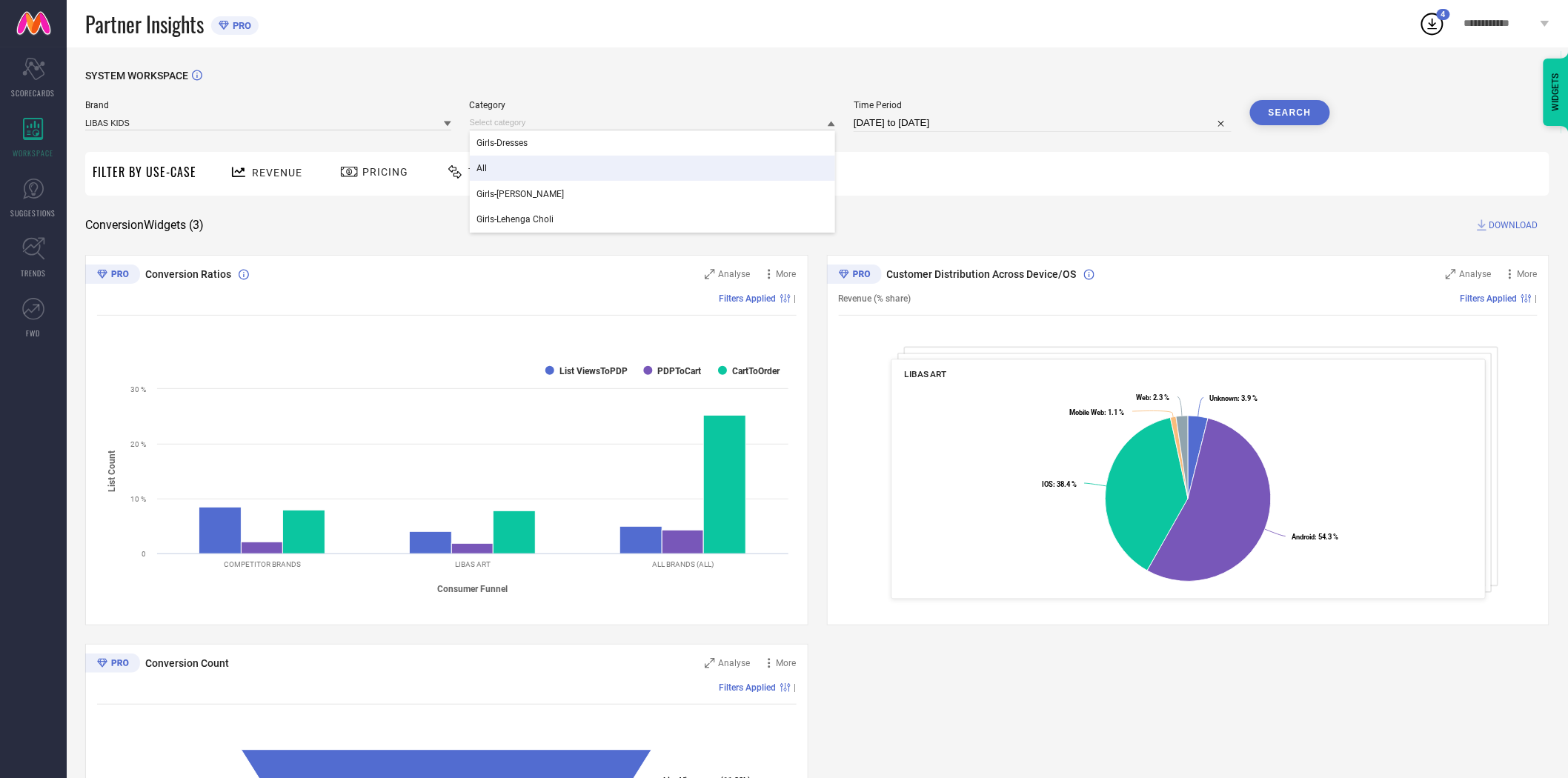
click at [694, 164] on div "All" at bounding box center [653, 168] width 366 height 25
click at [1294, 105] on button "Search" at bounding box center [1289, 113] width 80 height 25
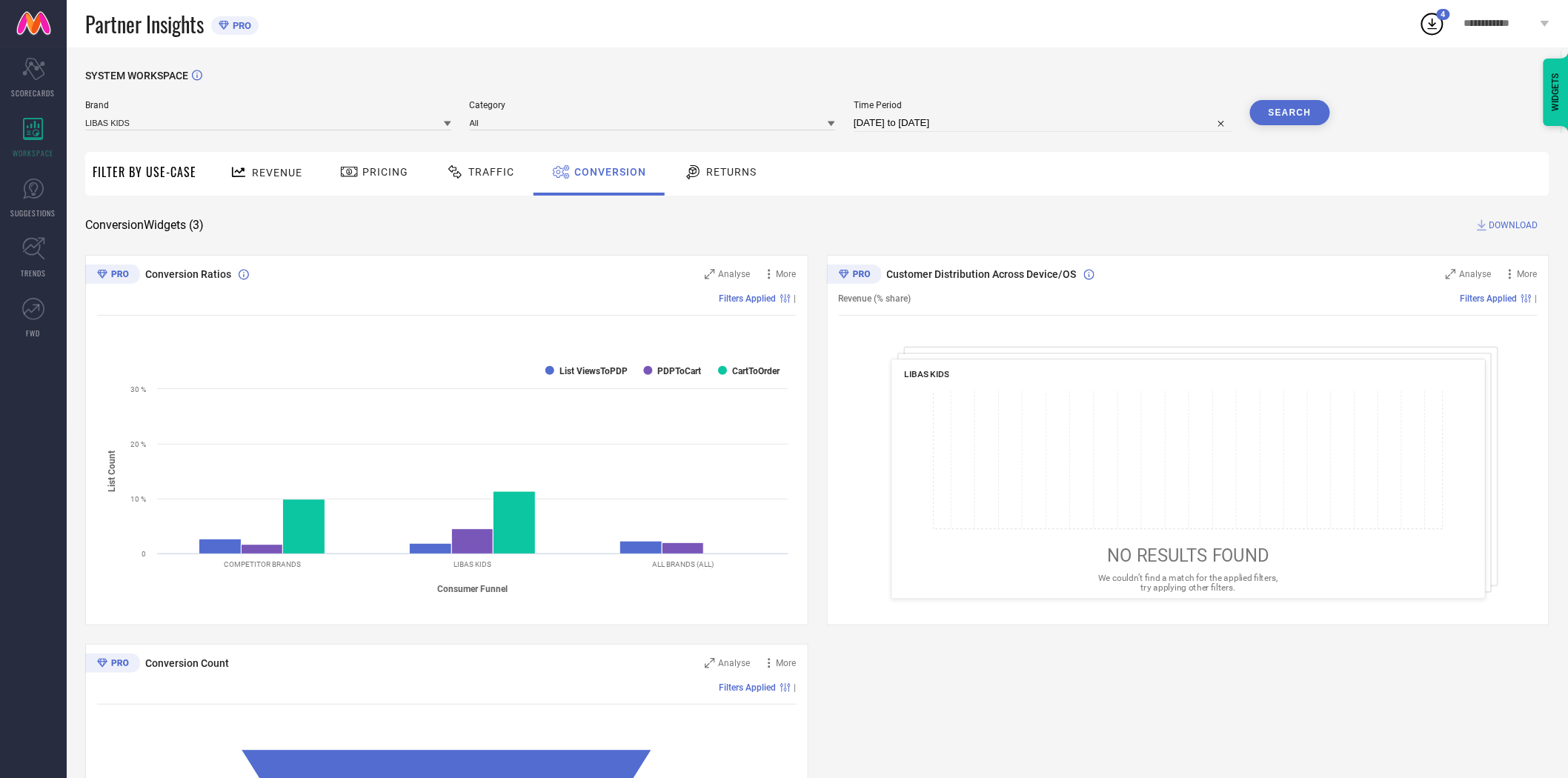
click at [1513, 226] on span "DOWNLOAD" at bounding box center [1513, 225] width 49 height 15
